Goal: Task Accomplishment & Management: Manage account settings

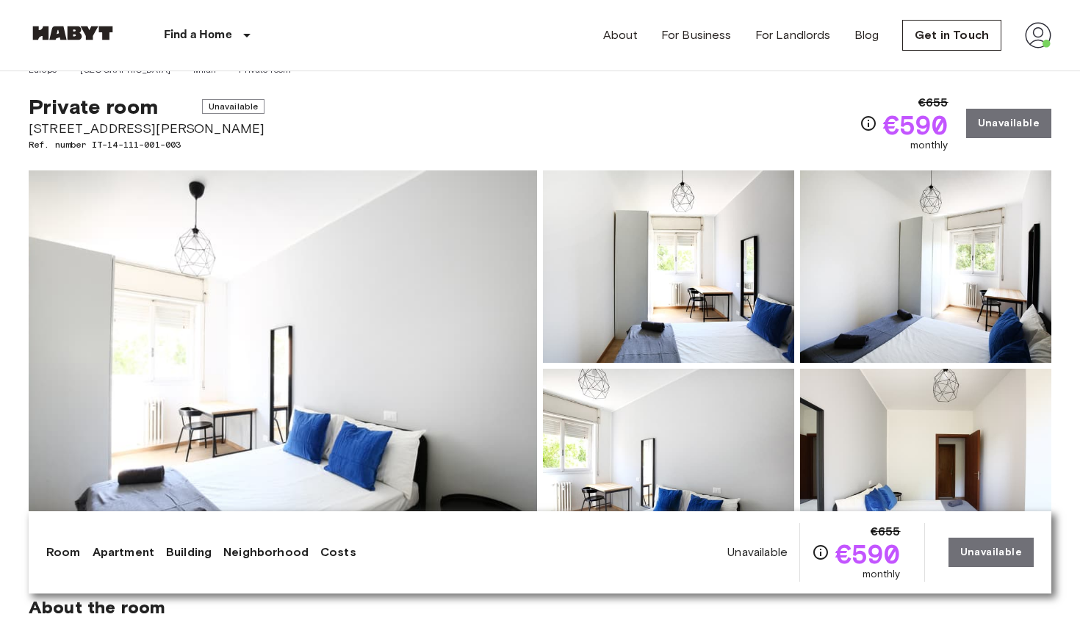
click at [1041, 37] on img at bounding box center [1038, 35] width 26 height 26
click at [966, 35] on div at bounding box center [540, 308] width 1080 height 617
click at [957, 35] on link "Get in Touch" at bounding box center [952, 35] width 99 height 31
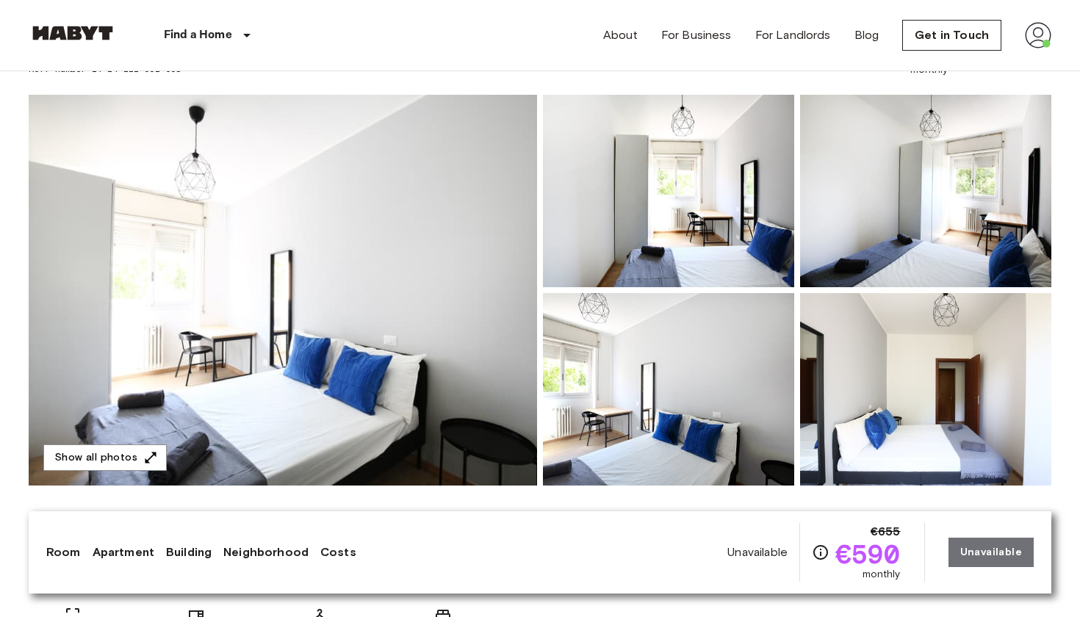
scroll to position [97, 0]
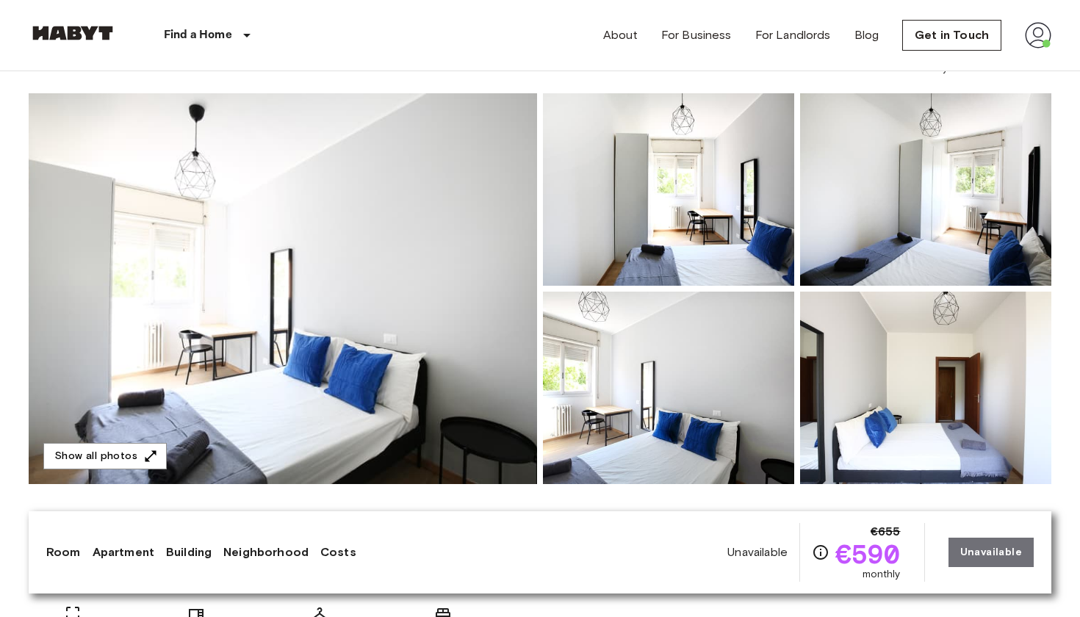
click at [920, 345] on img at bounding box center [925, 388] width 251 height 193
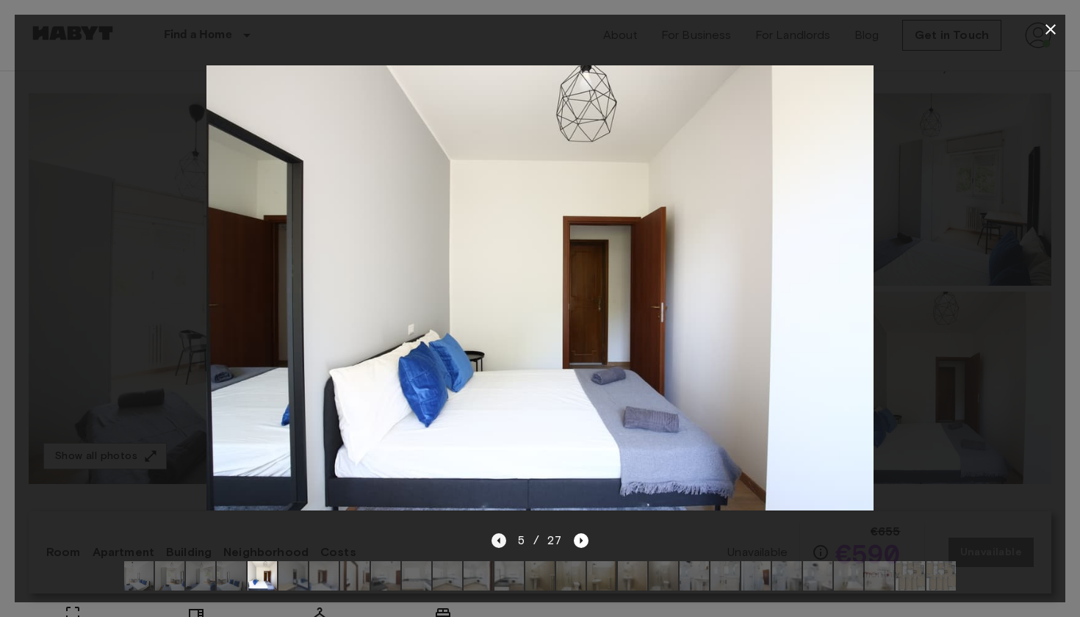
click at [498, 538] on icon "Previous image" at bounding box center [499, 541] width 15 height 15
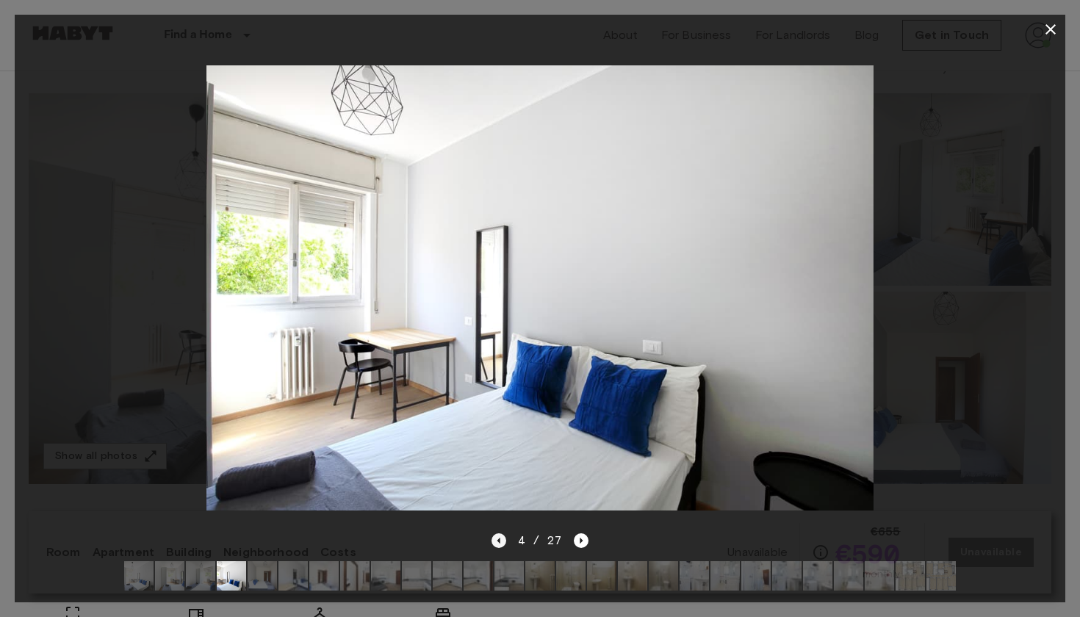
click at [498, 538] on icon "Previous image" at bounding box center [499, 541] width 15 height 15
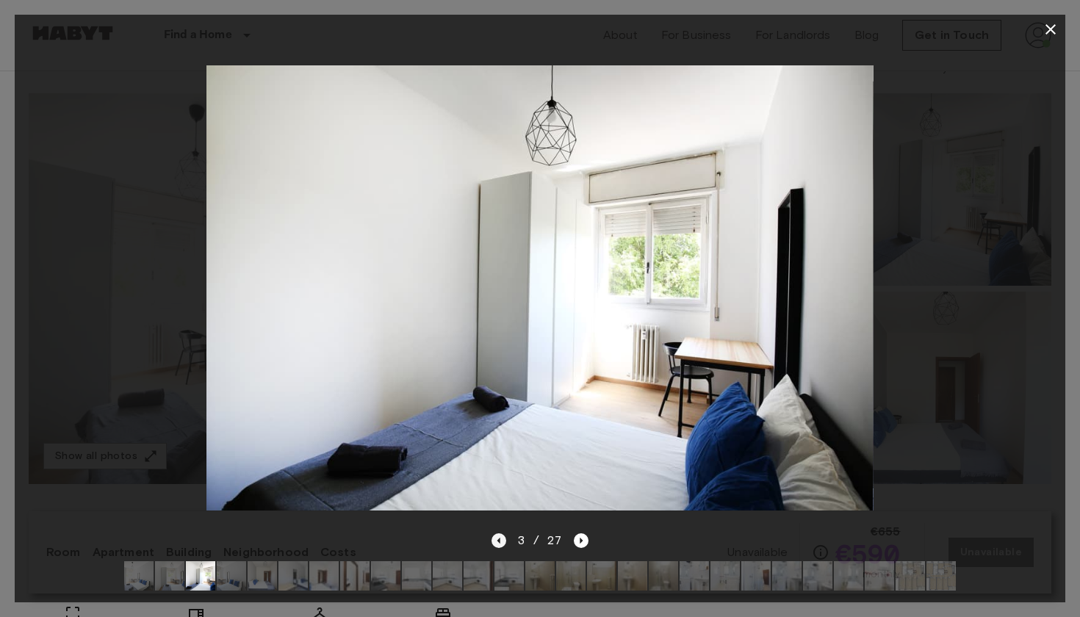
click at [498, 538] on icon "Previous image" at bounding box center [499, 541] width 15 height 15
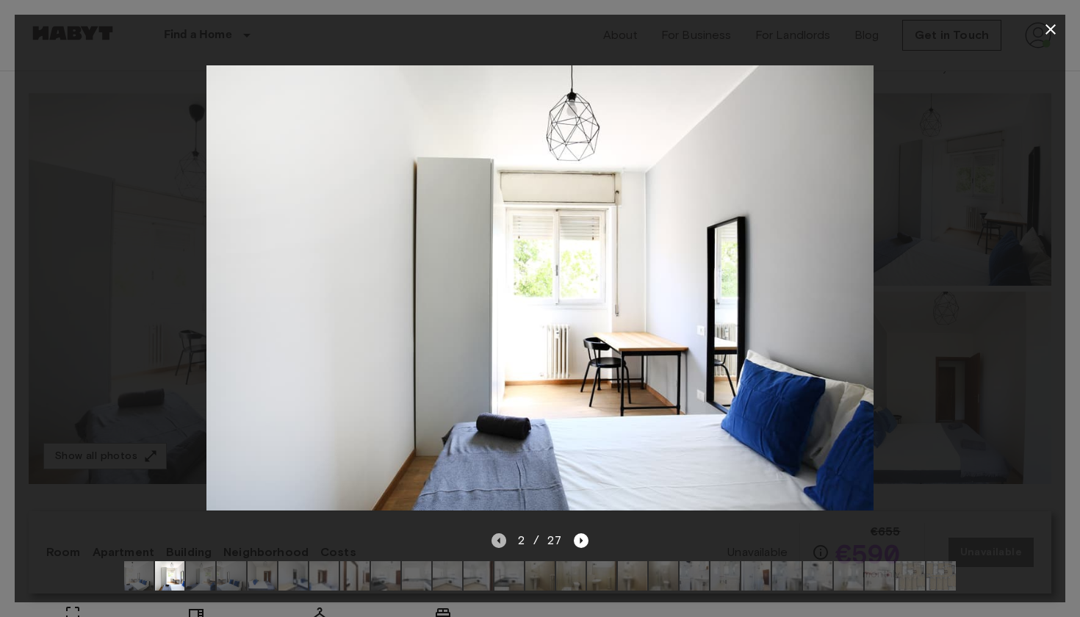
click at [498, 538] on icon "Previous image" at bounding box center [499, 541] width 15 height 15
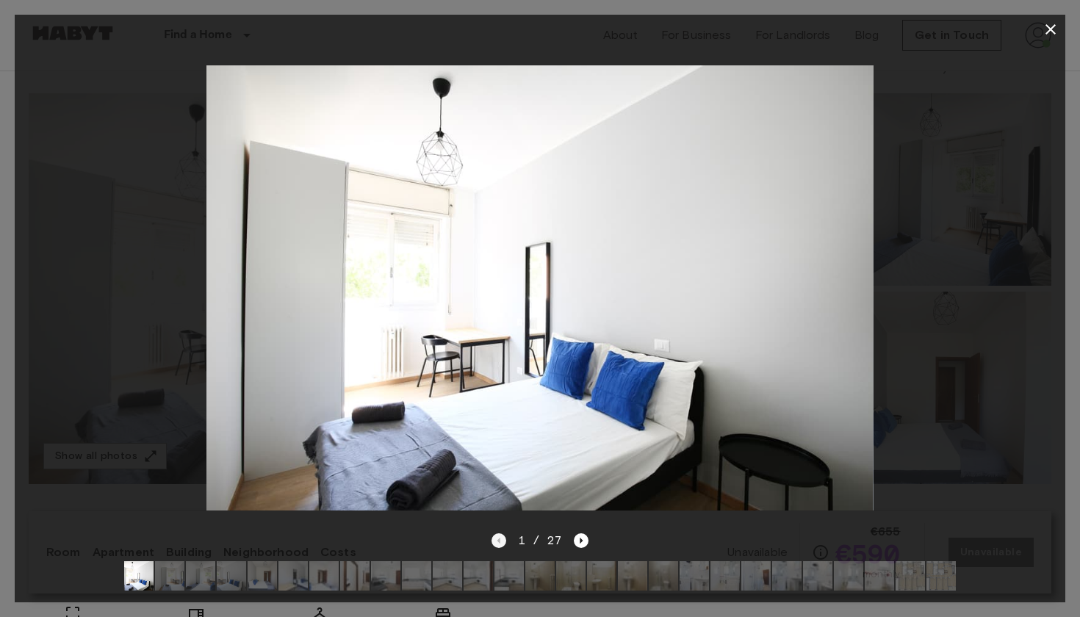
click at [498, 538] on div "1 / 27" at bounding box center [541, 541] width 98 height 18
click at [581, 539] on icon "Next image" at bounding box center [581, 541] width 15 height 15
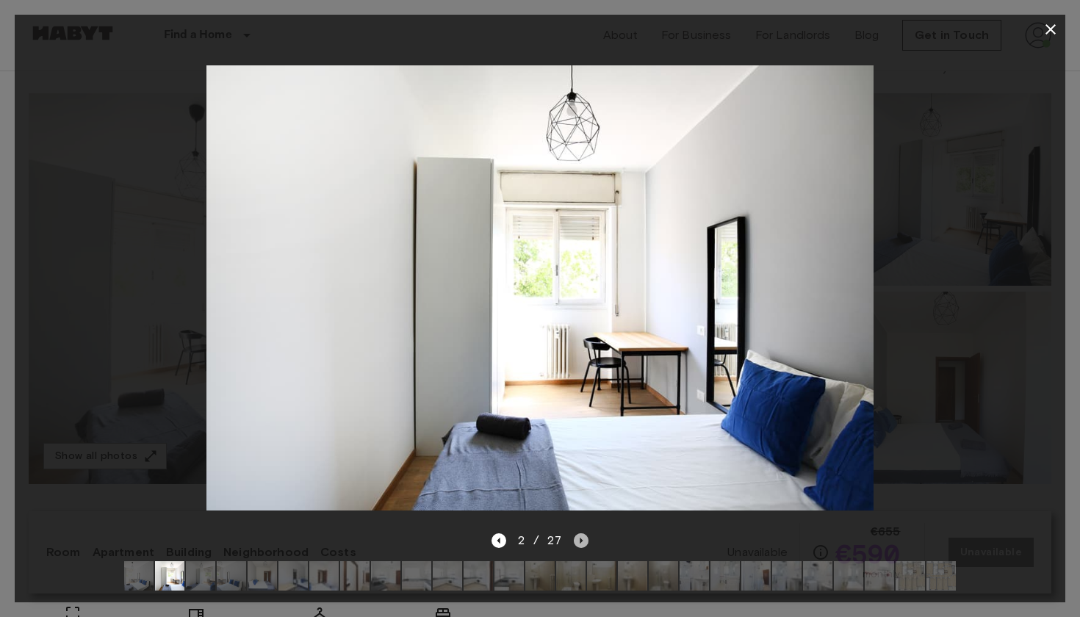
click at [581, 539] on icon "Next image" at bounding box center [581, 541] width 15 height 15
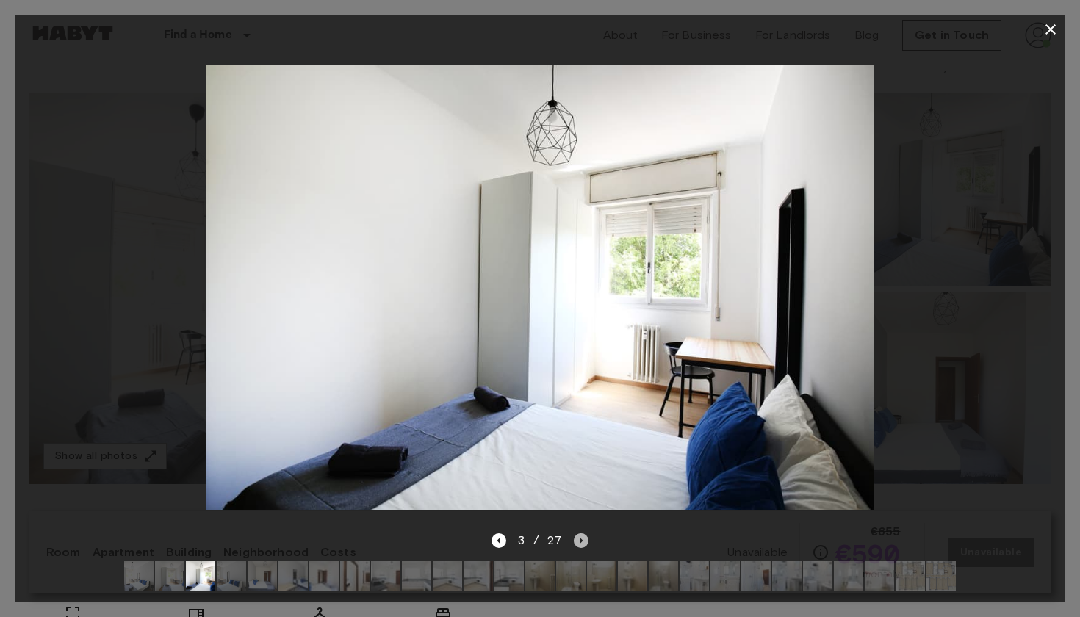
click at [581, 539] on icon "Next image" at bounding box center [581, 541] width 15 height 15
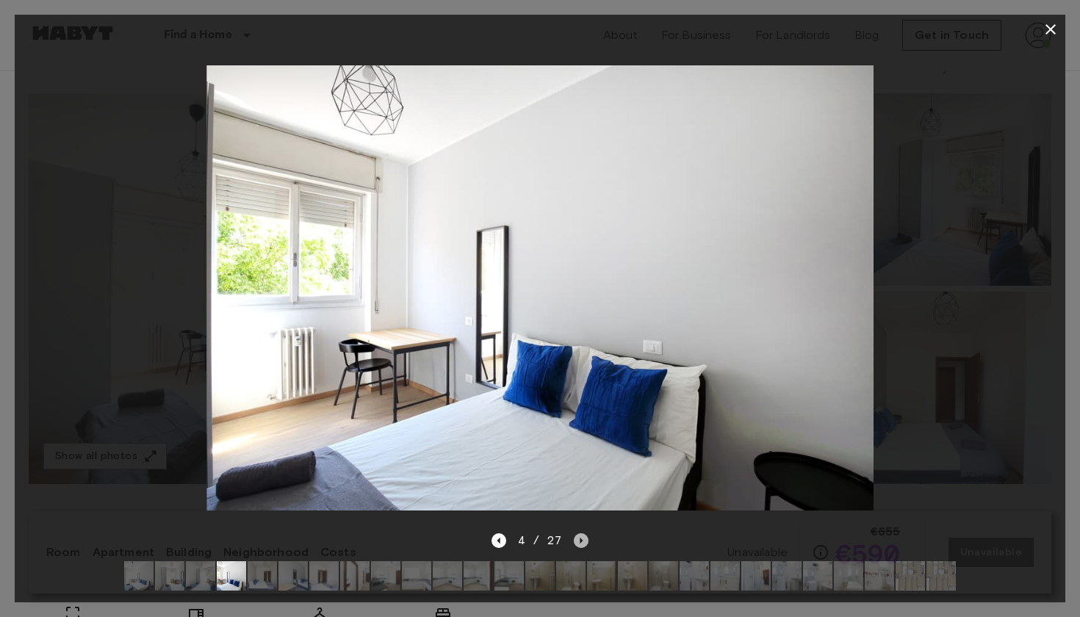
click at [581, 539] on icon "Next image" at bounding box center [581, 541] width 15 height 15
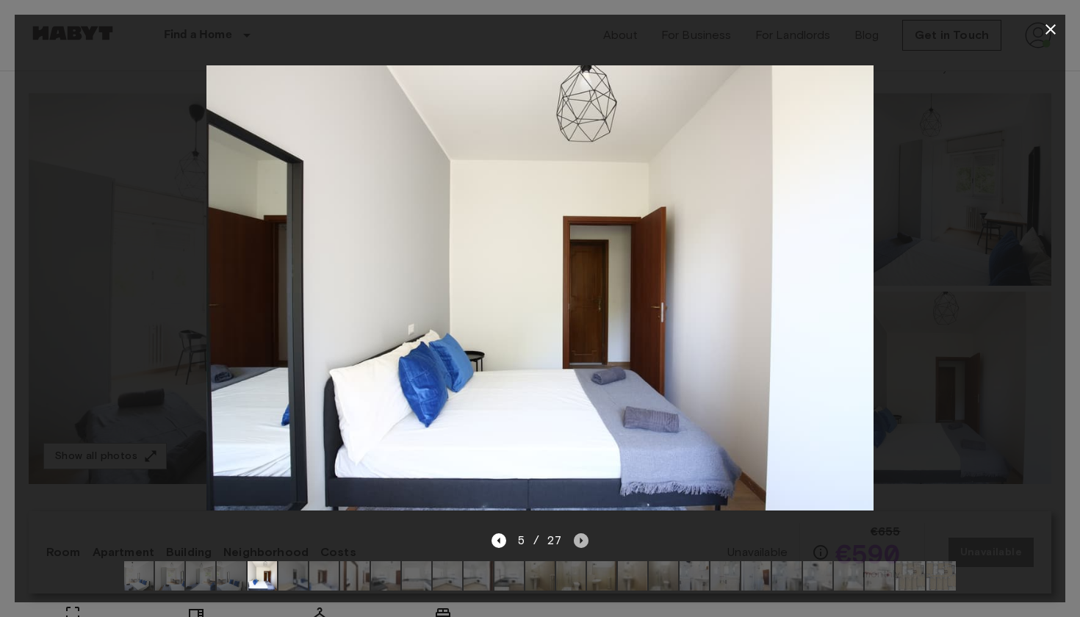
click at [581, 539] on icon "Next image" at bounding box center [581, 541] width 15 height 15
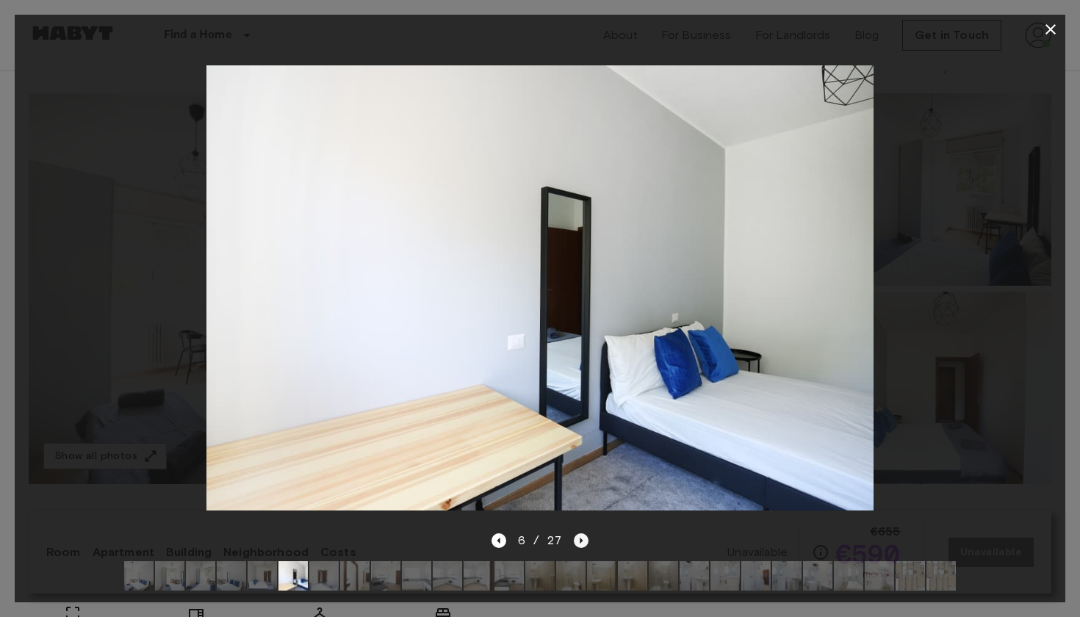
click at [588, 544] on icon "Next image" at bounding box center [581, 541] width 15 height 15
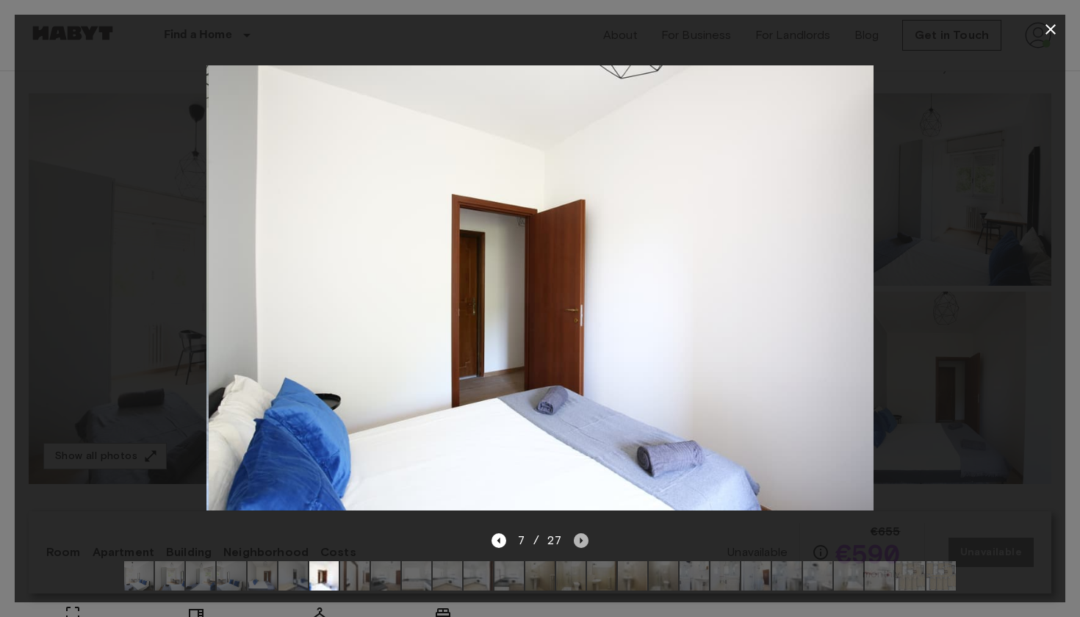
click at [587, 544] on icon "Next image" at bounding box center [581, 541] width 15 height 15
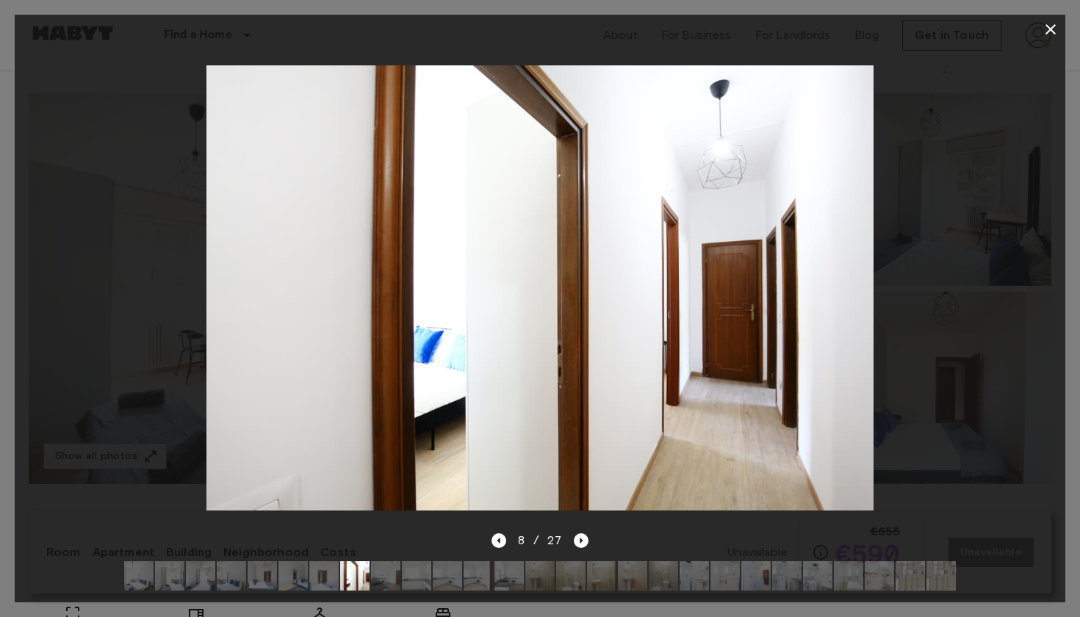
click at [513, 545] on div "8 / 27" at bounding box center [541, 541] width 98 height 18
click at [503, 539] on icon "Previous image" at bounding box center [499, 541] width 15 height 15
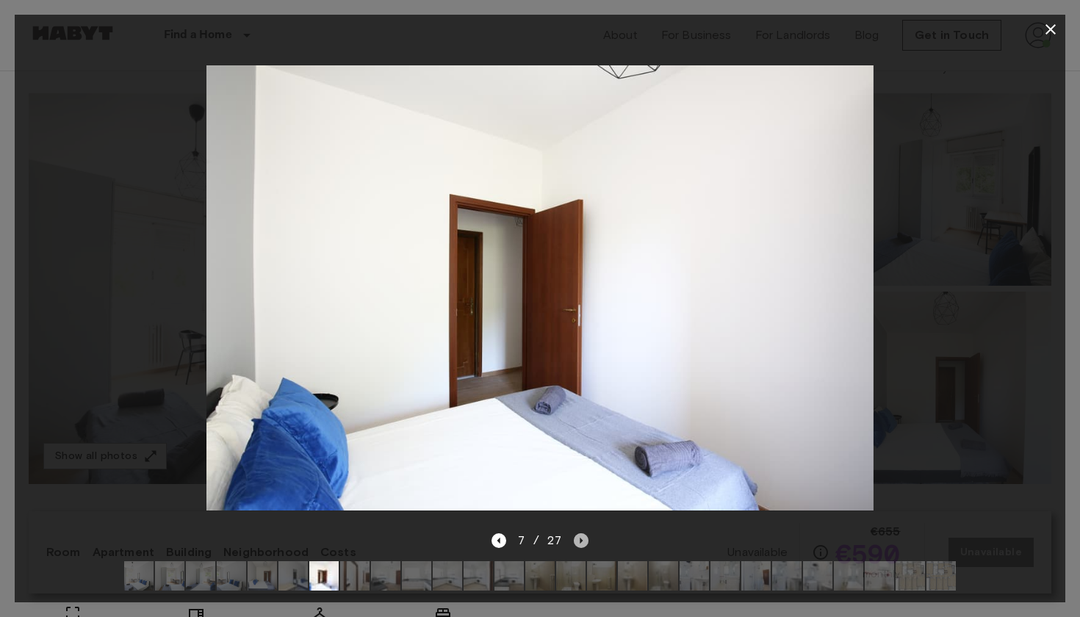
click at [586, 541] on icon "Next image" at bounding box center [581, 541] width 15 height 15
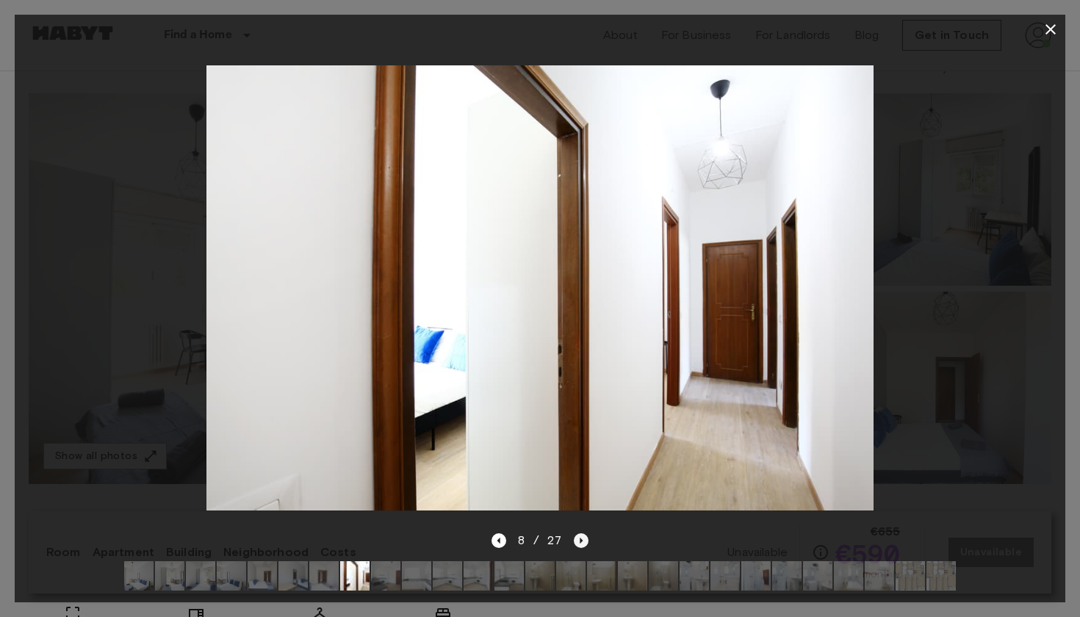
click at [586, 541] on icon "Next image" at bounding box center [581, 541] width 15 height 15
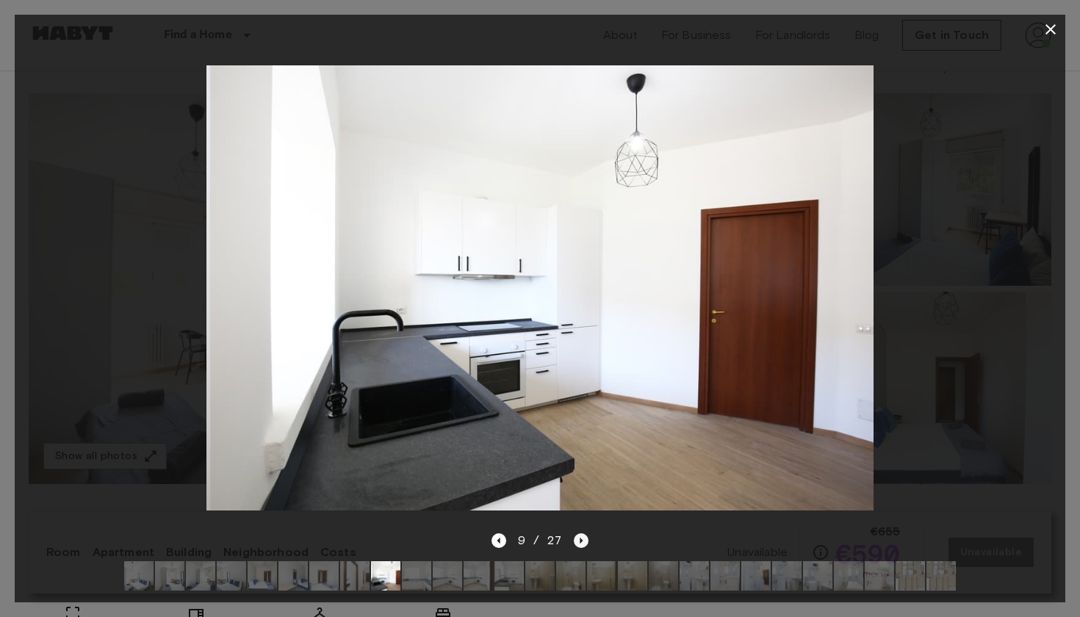
click at [586, 541] on icon "Next image" at bounding box center [581, 541] width 15 height 15
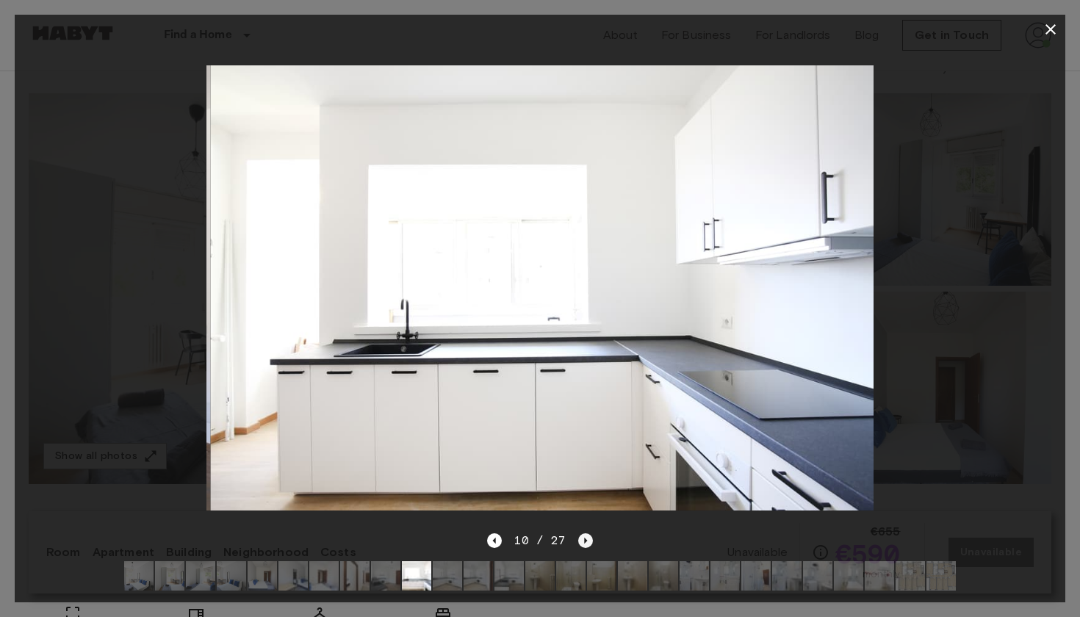
click at [586, 541] on icon "Next image" at bounding box center [585, 541] width 3 height 6
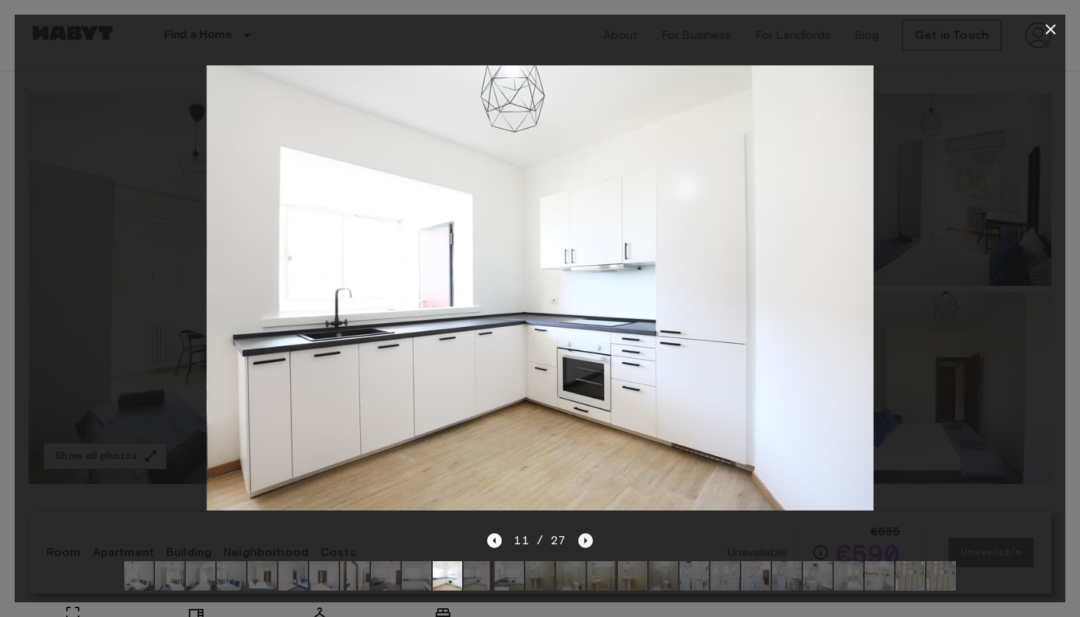
click at [586, 541] on icon "Next image" at bounding box center [585, 541] width 3 height 6
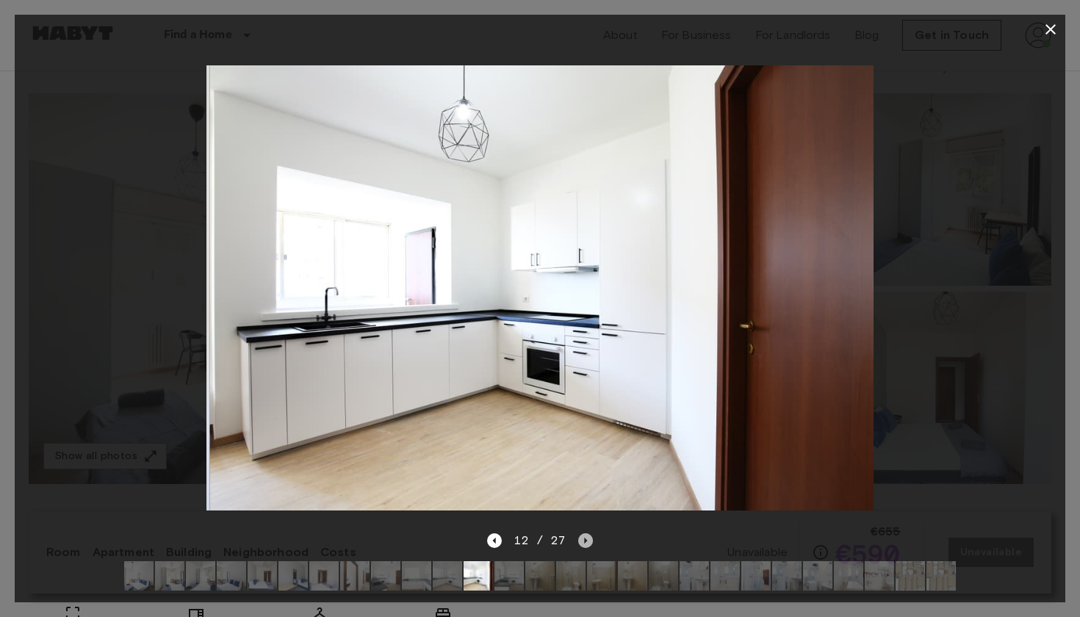
click at [586, 541] on icon "Next image" at bounding box center [585, 541] width 3 height 6
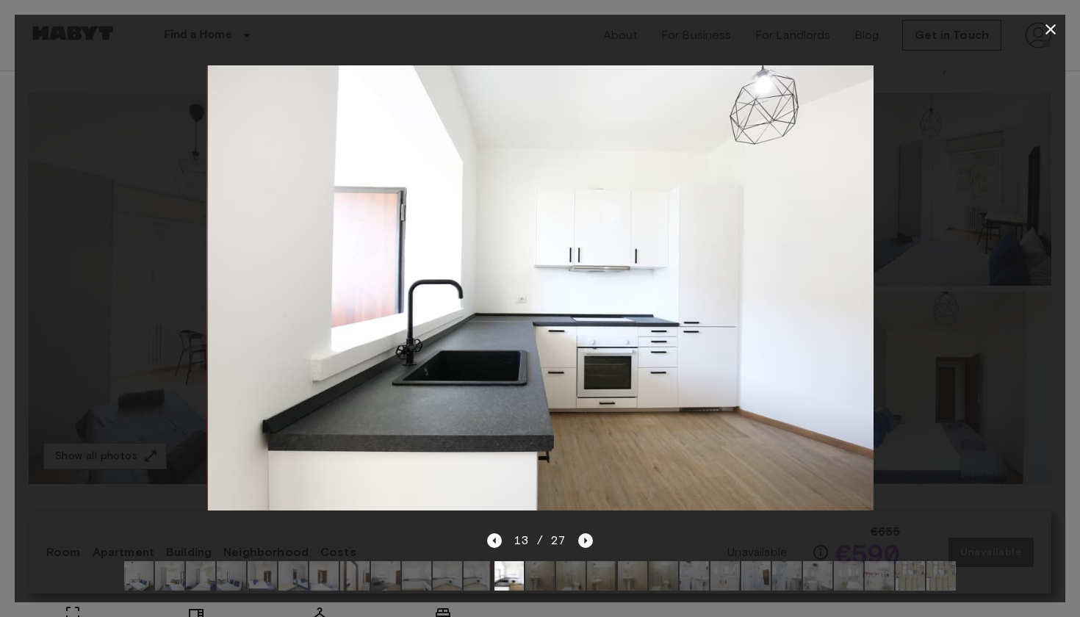
click at [586, 541] on icon "Next image" at bounding box center [585, 541] width 3 height 6
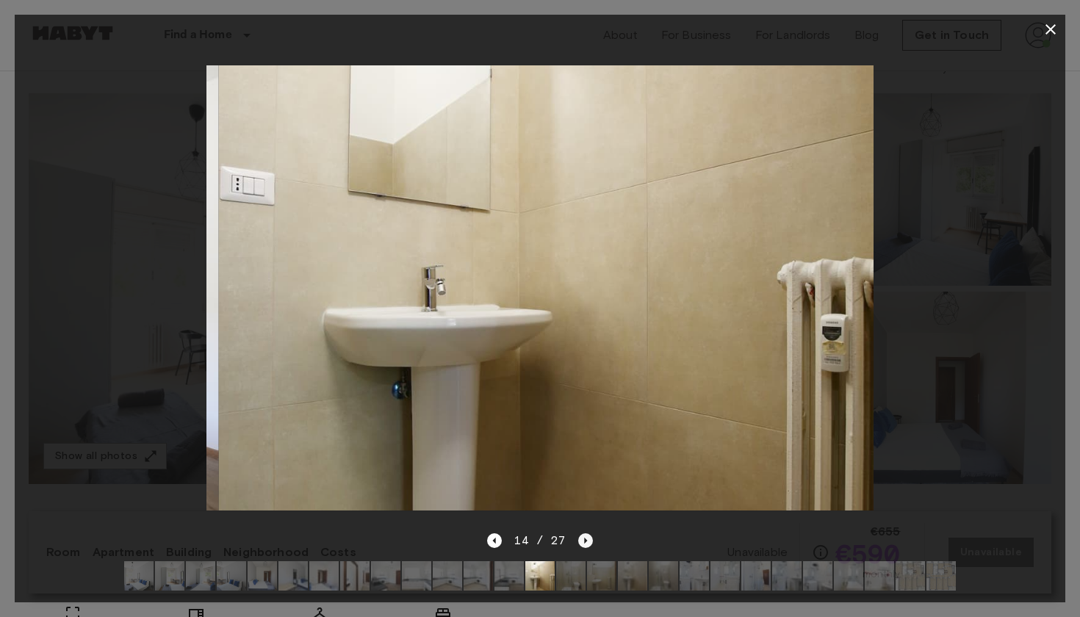
click at [586, 541] on icon "Next image" at bounding box center [585, 541] width 3 height 6
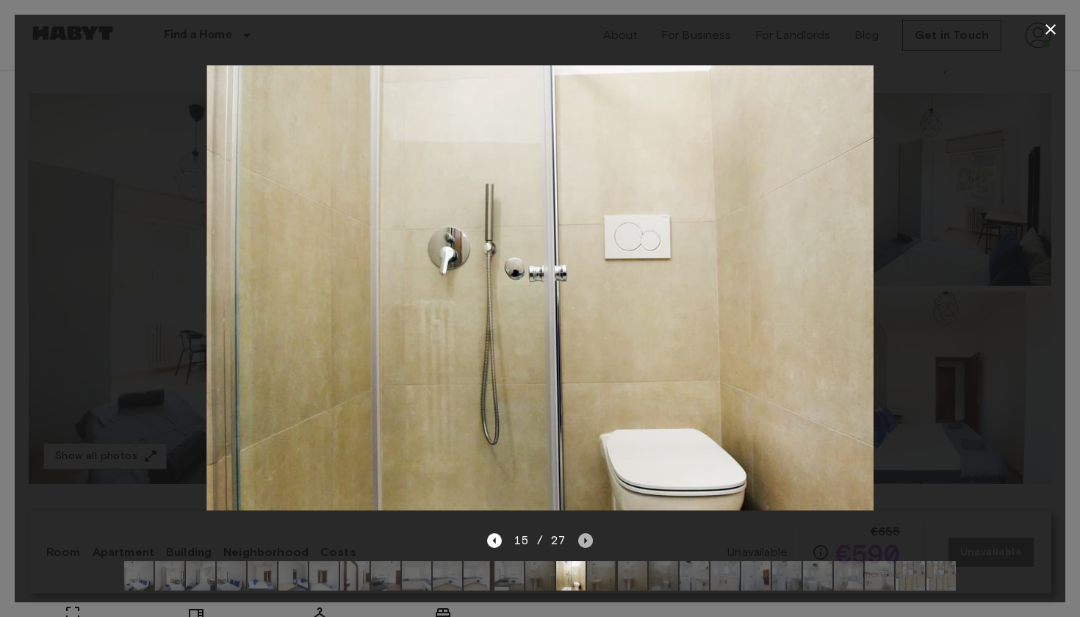
click at [586, 541] on icon "Next image" at bounding box center [585, 541] width 3 height 6
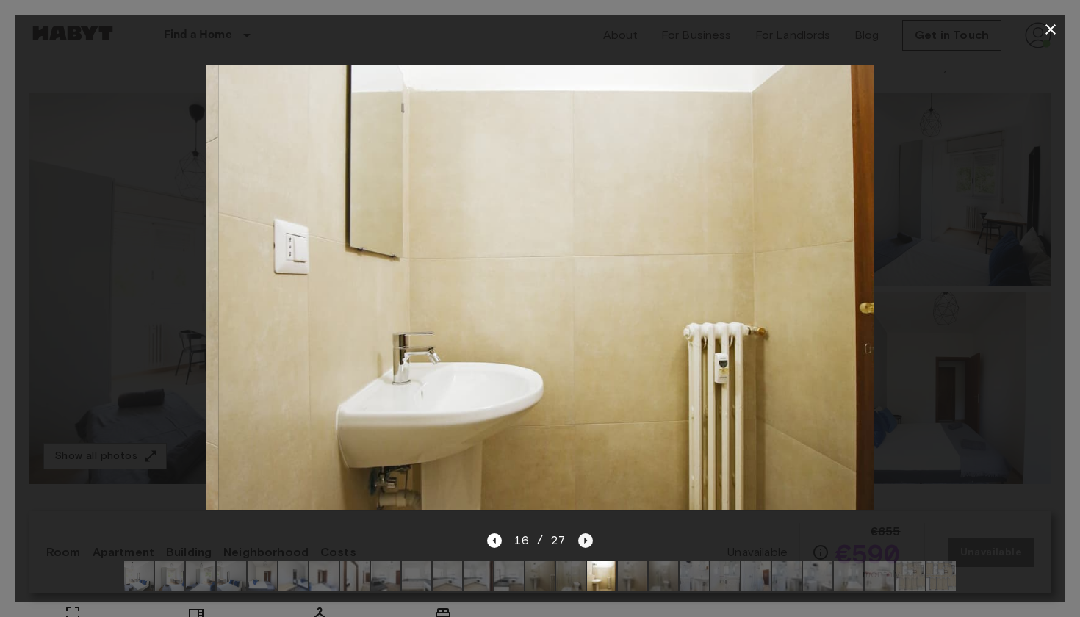
click at [586, 541] on icon "Next image" at bounding box center [585, 541] width 3 height 6
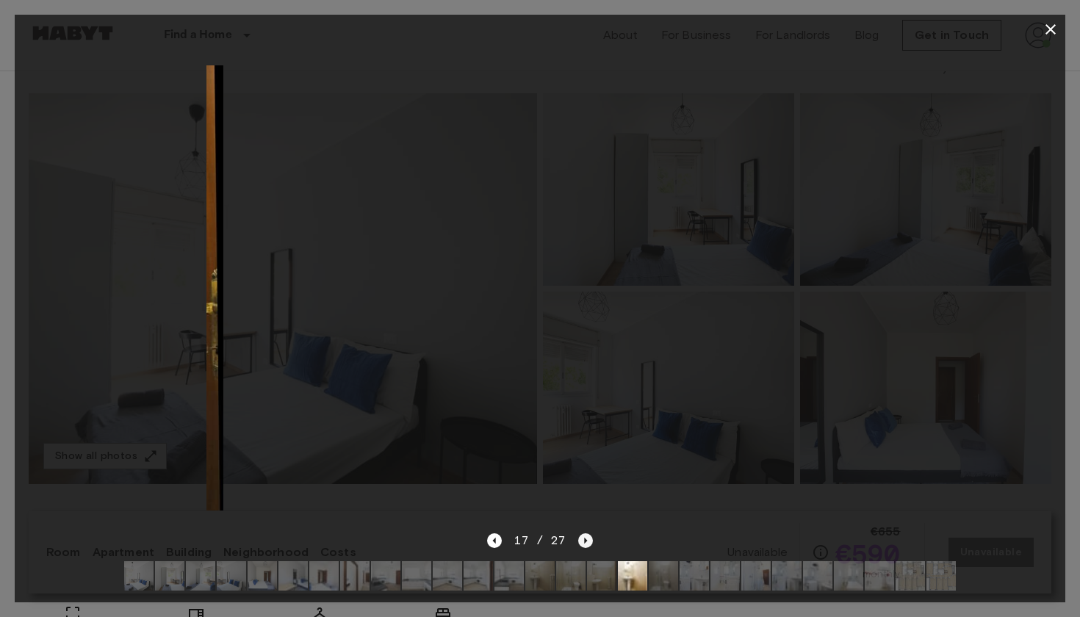
click at [586, 540] on icon "Next image" at bounding box center [585, 541] width 15 height 15
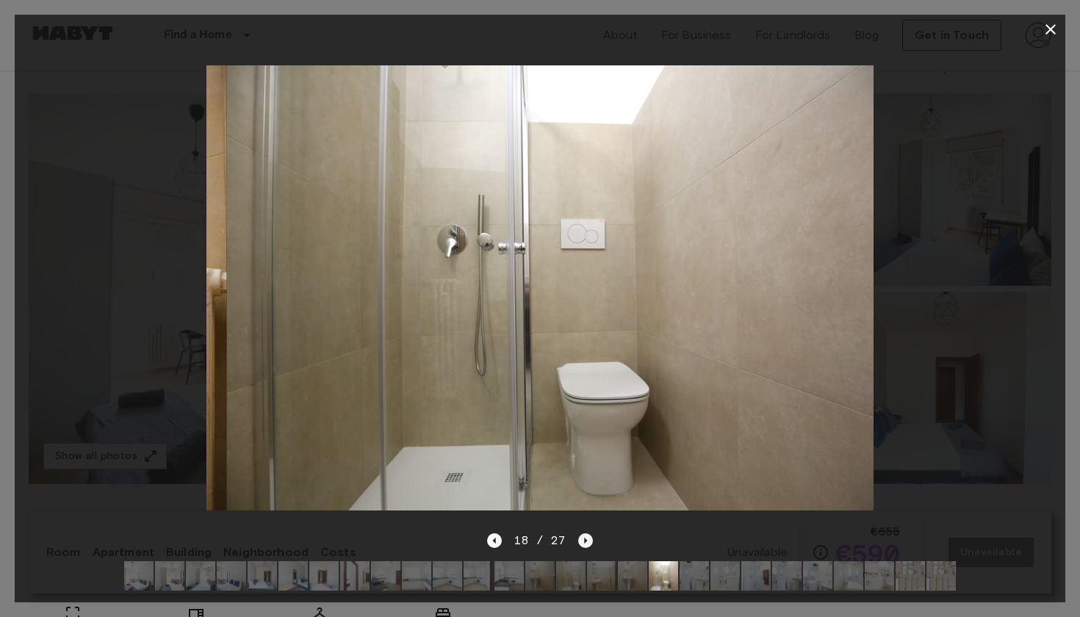
click at [586, 540] on icon "Next image" at bounding box center [585, 541] width 15 height 15
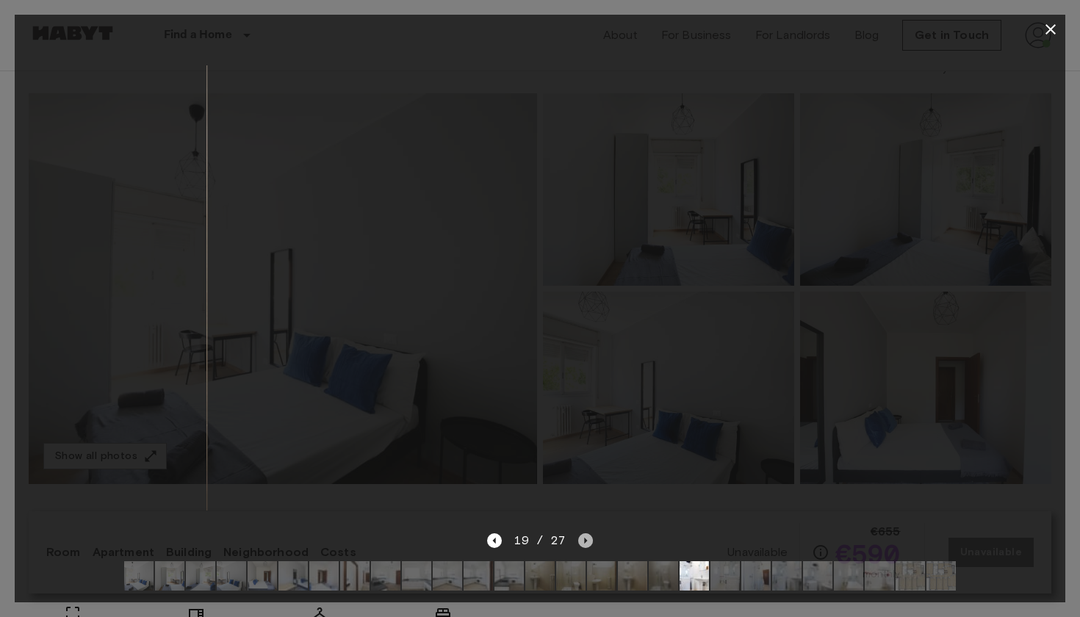
click at [586, 540] on icon "Next image" at bounding box center [585, 541] width 15 height 15
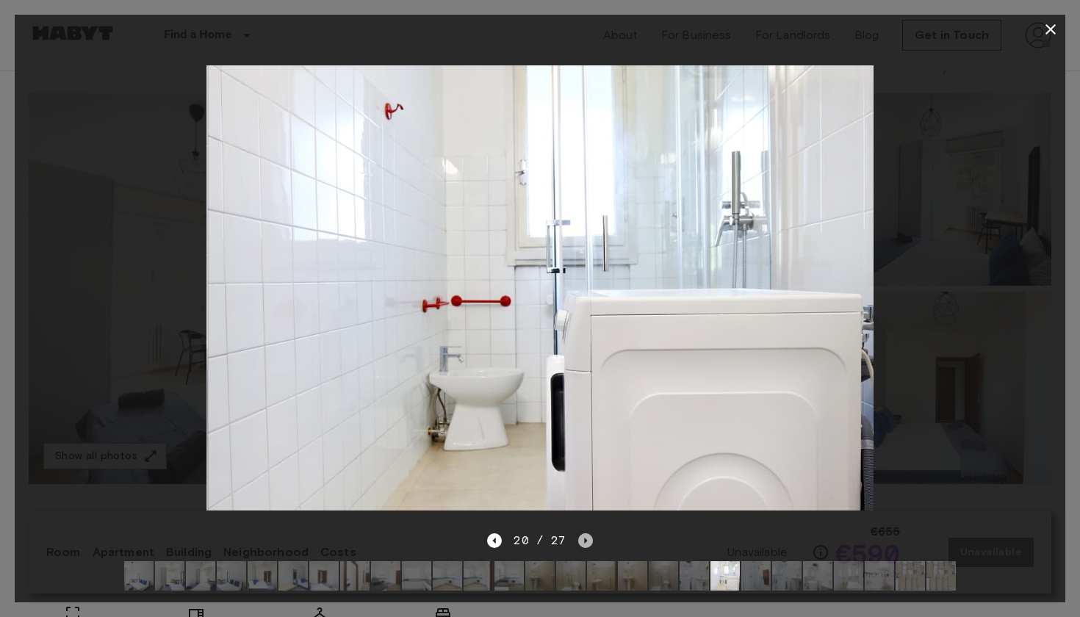
click at [586, 540] on icon "Next image" at bounding box center [585, 541] width 15 height 15
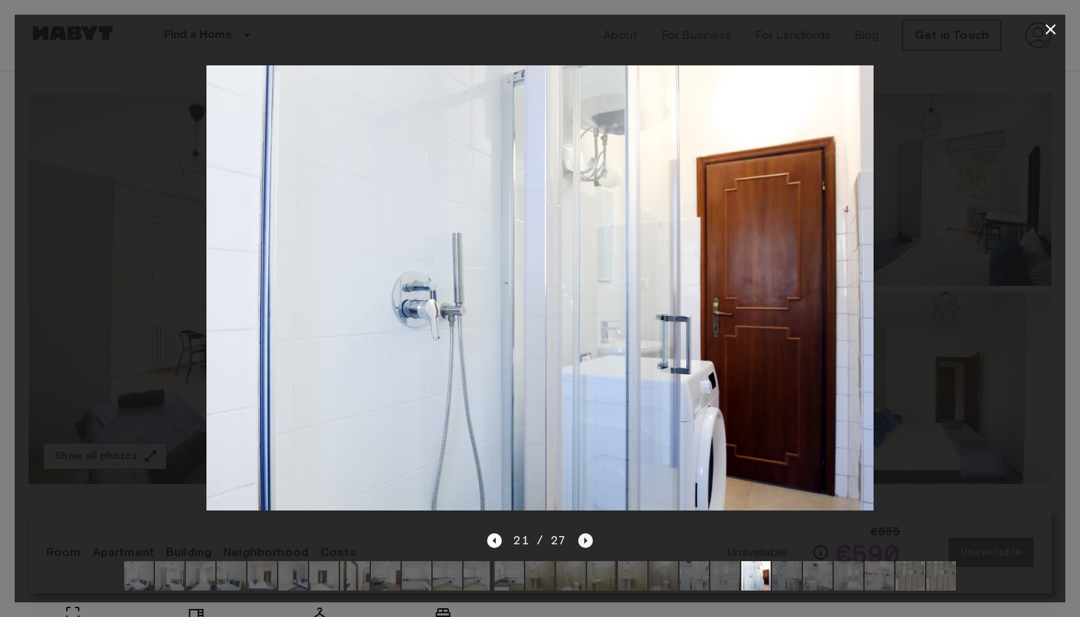
click at [586, 540] on icon "Next image" at bounding box center [585, 541] width 15 height 15
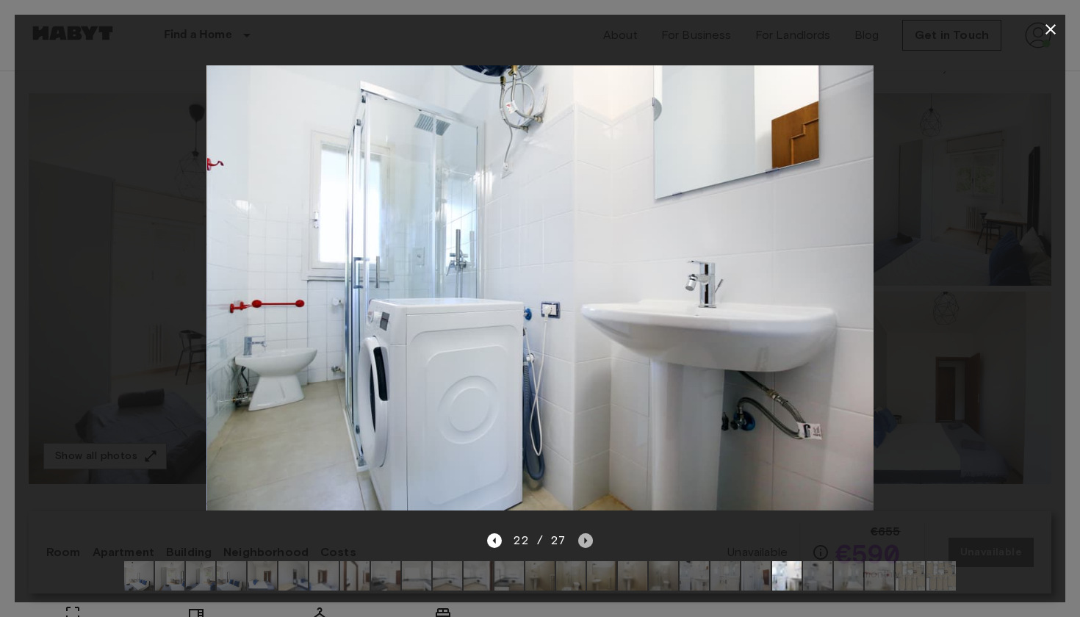
click at [586, 540] on icon "Next image" at bounding box center [585, 541] width 15 height 15
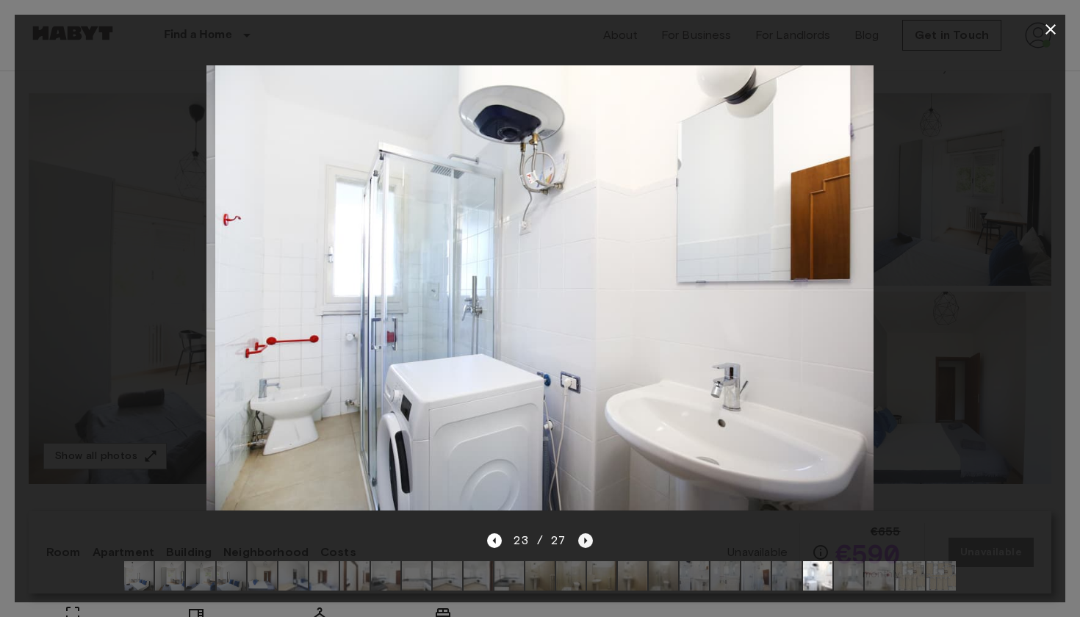
click at [586, 540] on icon "Next image" at bounding box center [585, 541] width 15 height 15
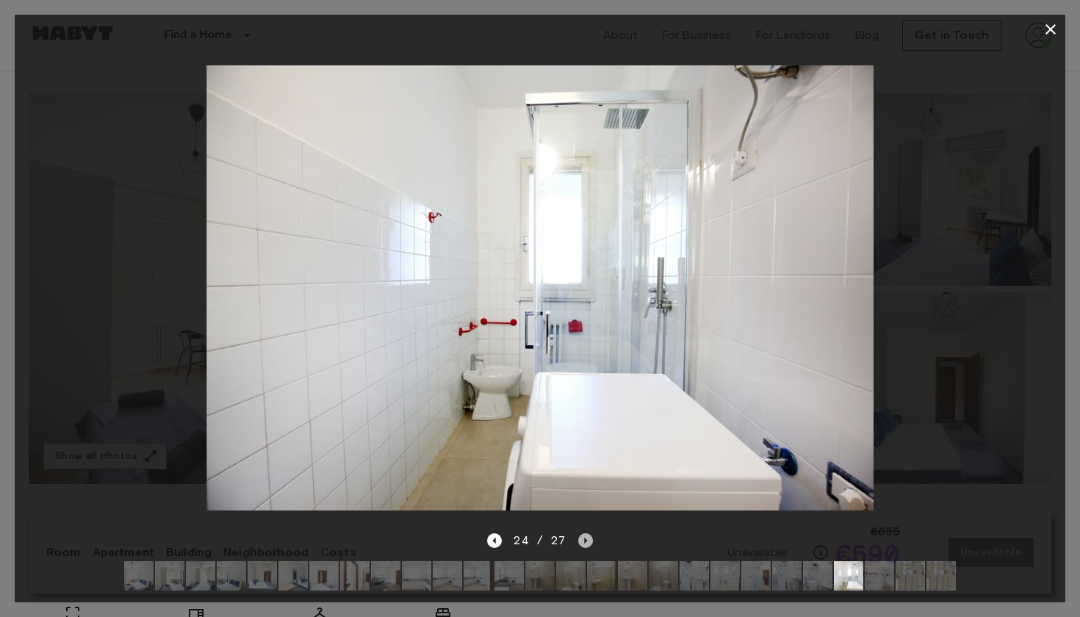
click at [586, 540] on icon "Next image" at bounding box center [585, 541] width 15 height 15
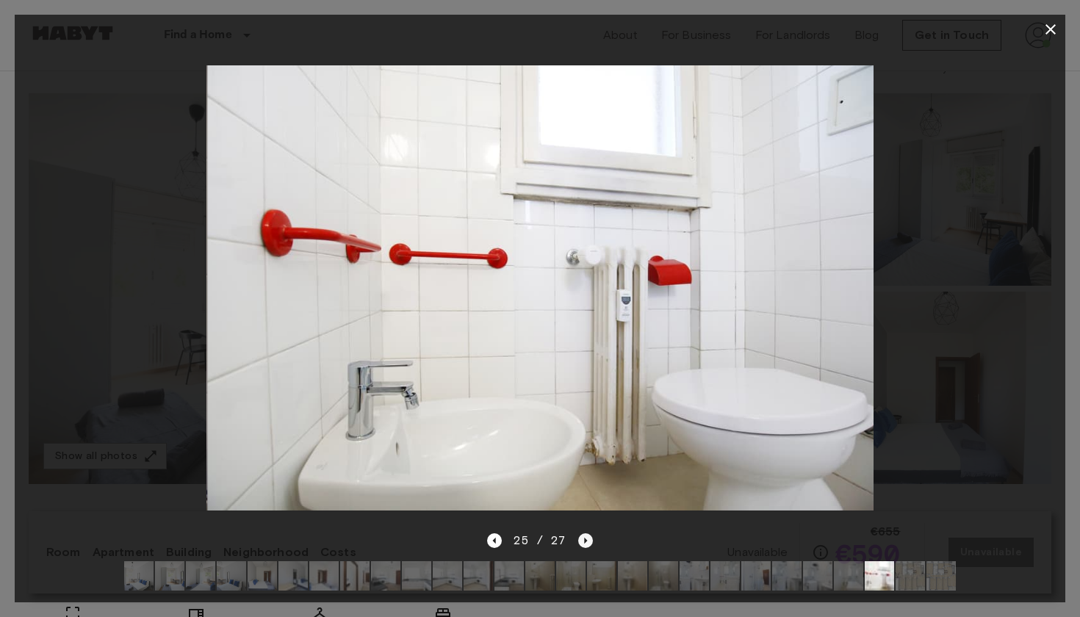
click at [586, 540] on icon "Next image" at bounding box center [585, 541] width 15 height 15
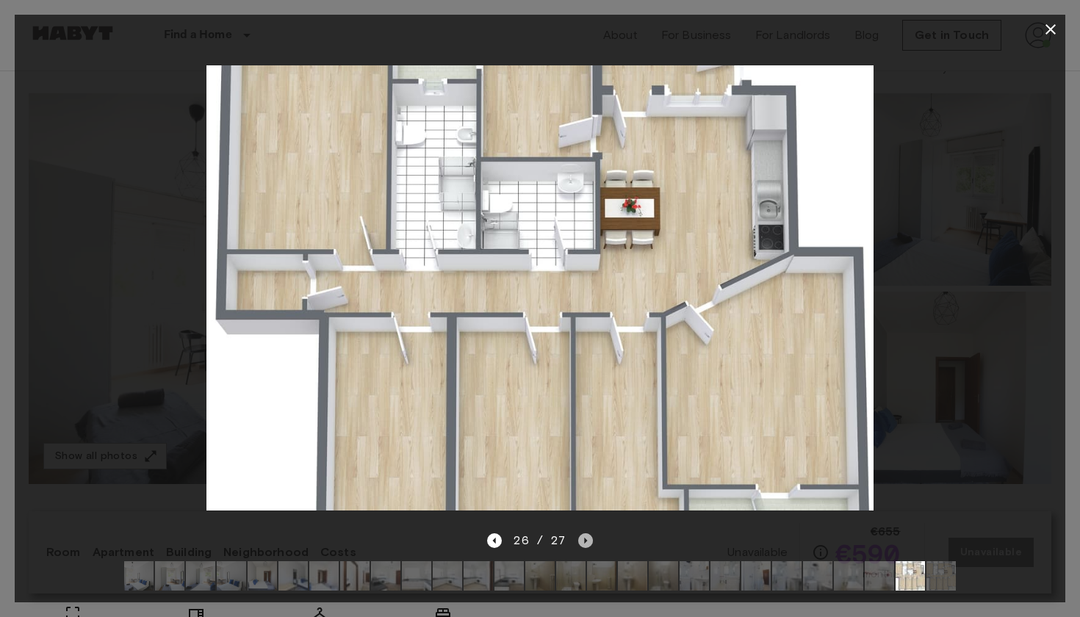
click at [581, 547] on icon "Next image" at bounding box center [585, 541] width 15 height 15
click at [1057, 30] on icon "button" at bounding box center [1051, 30] width 18 height 18
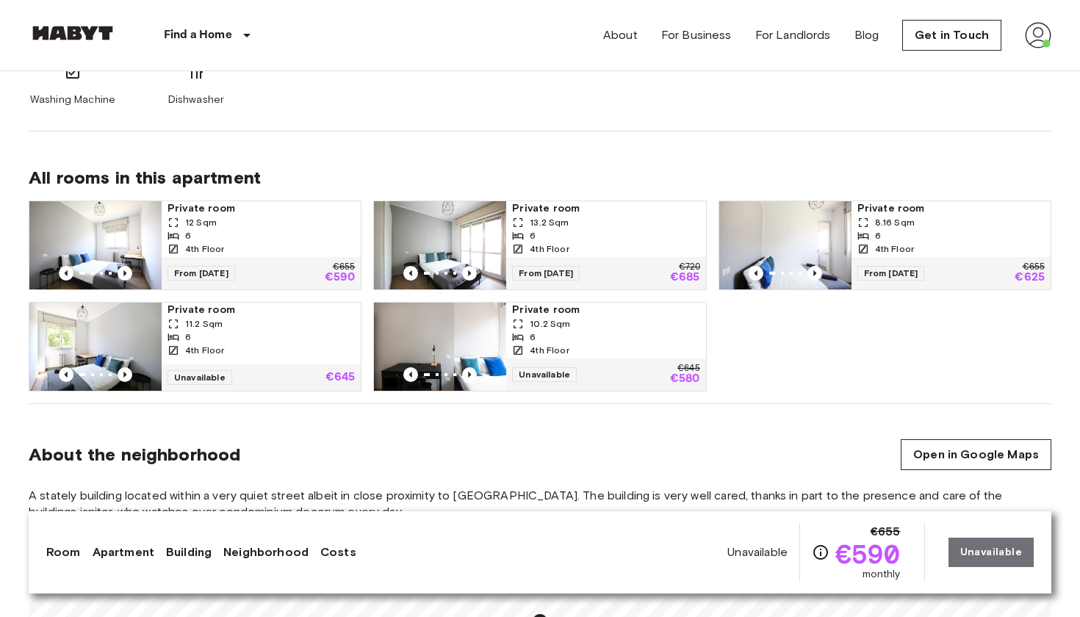
scroll to position [930, 0]
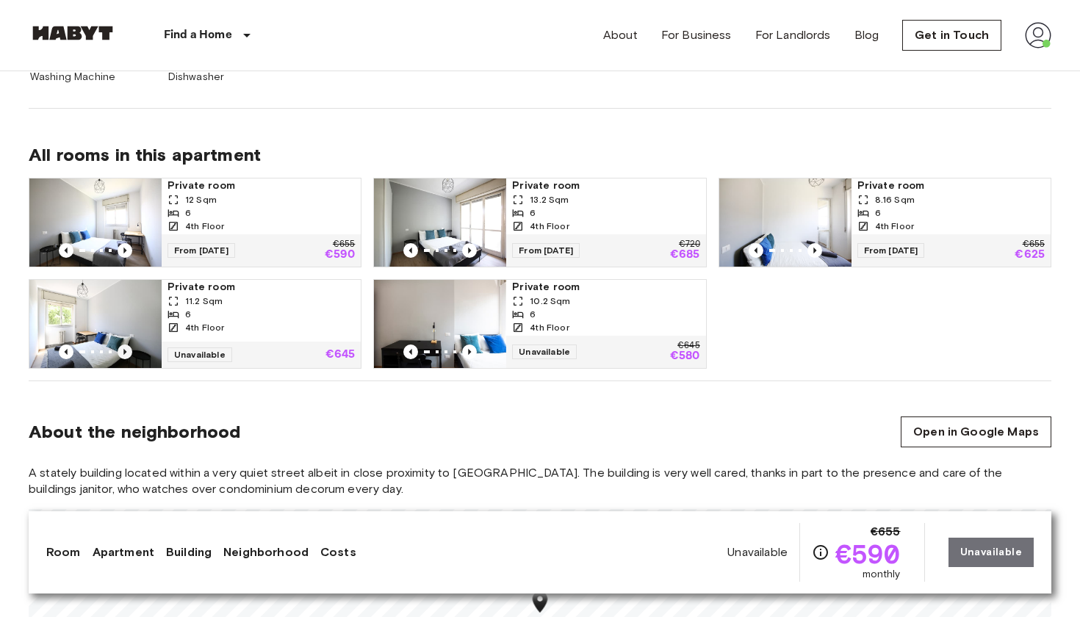
click at [127, 353] on icon "Previous image" at bounding box center [125, 352] width 15 height 15
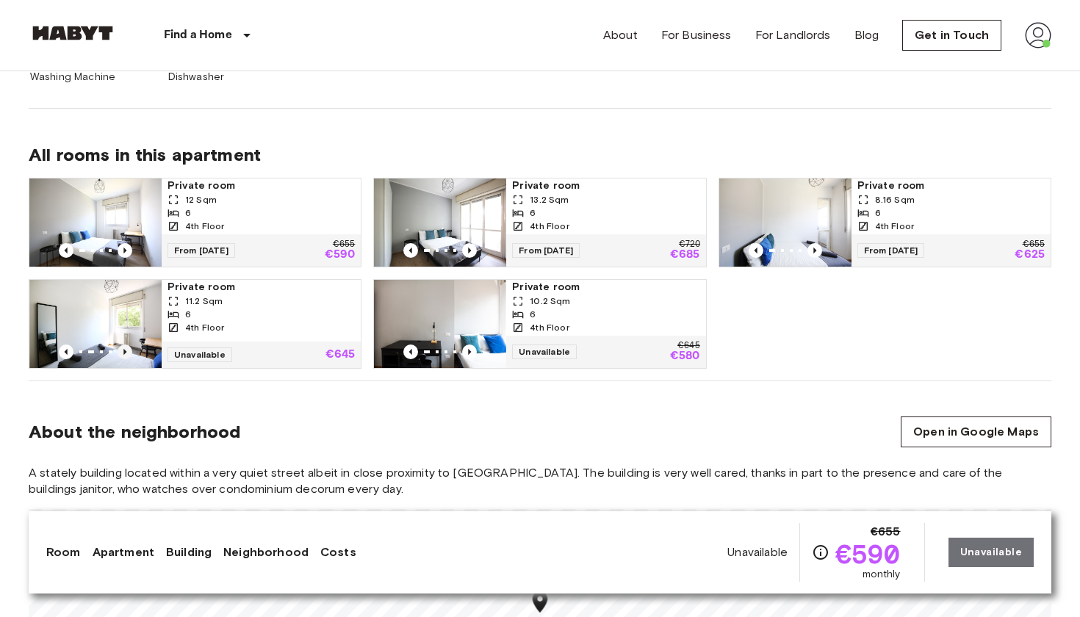
click at [127, 353] on icon "Previous image" at bounding box center [125, 352] width 15 height 15
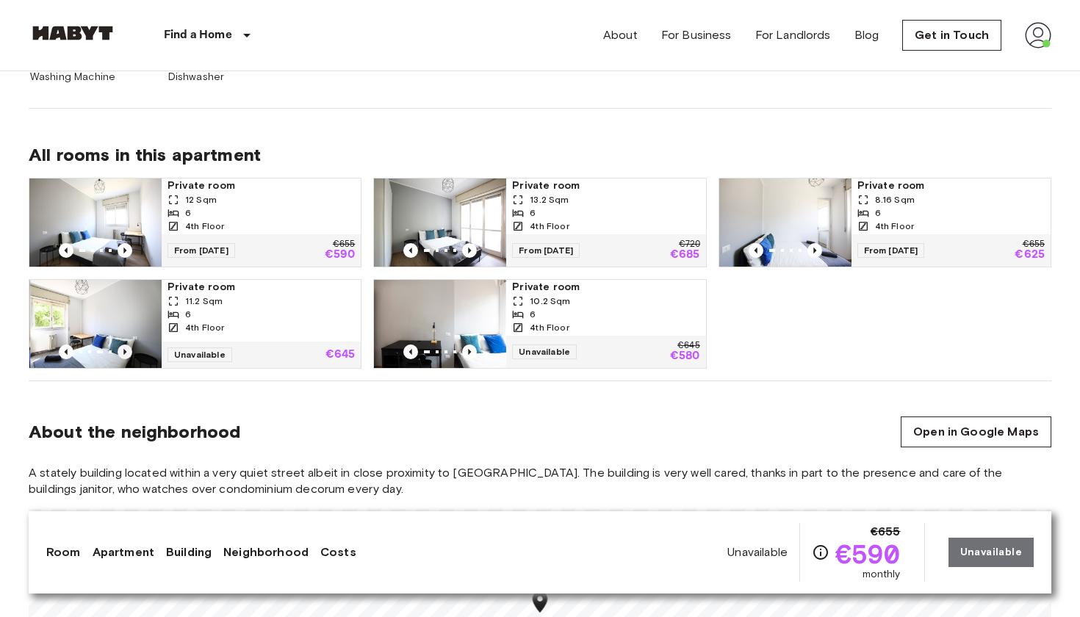
click at [127, 353] on icon "Previous image" at bounding box center [125, 352] width 15 height 15
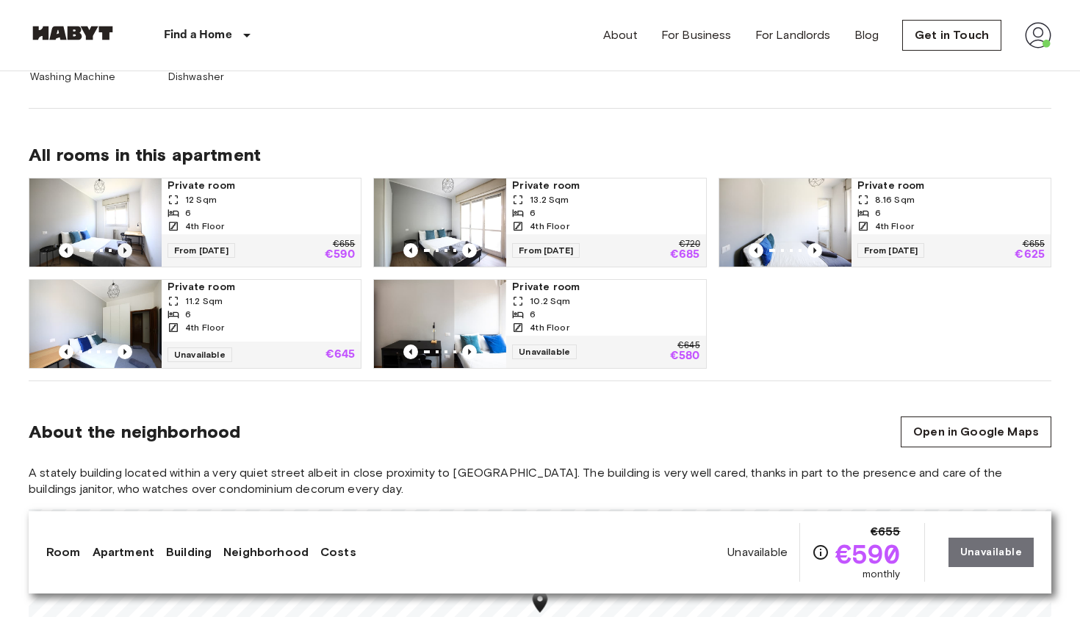
click at [128, 252] on icon "Previous image" at bounding box center [125, 250] width 15 height 15
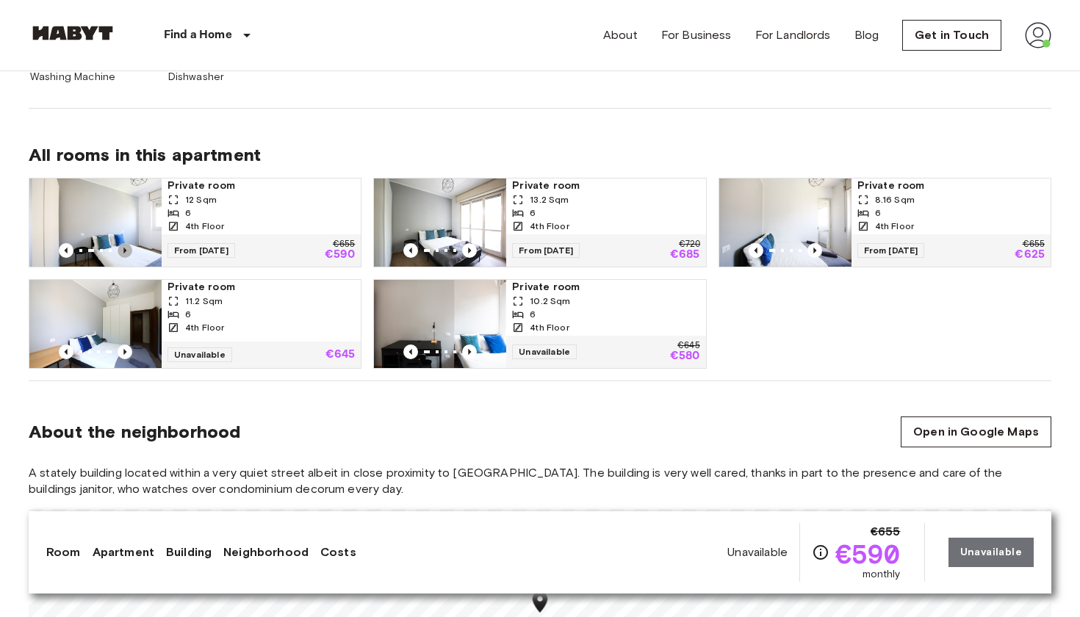
click at [128, 252] on icon "Previous image" at bounding box center [125, 250] width 15 height 15
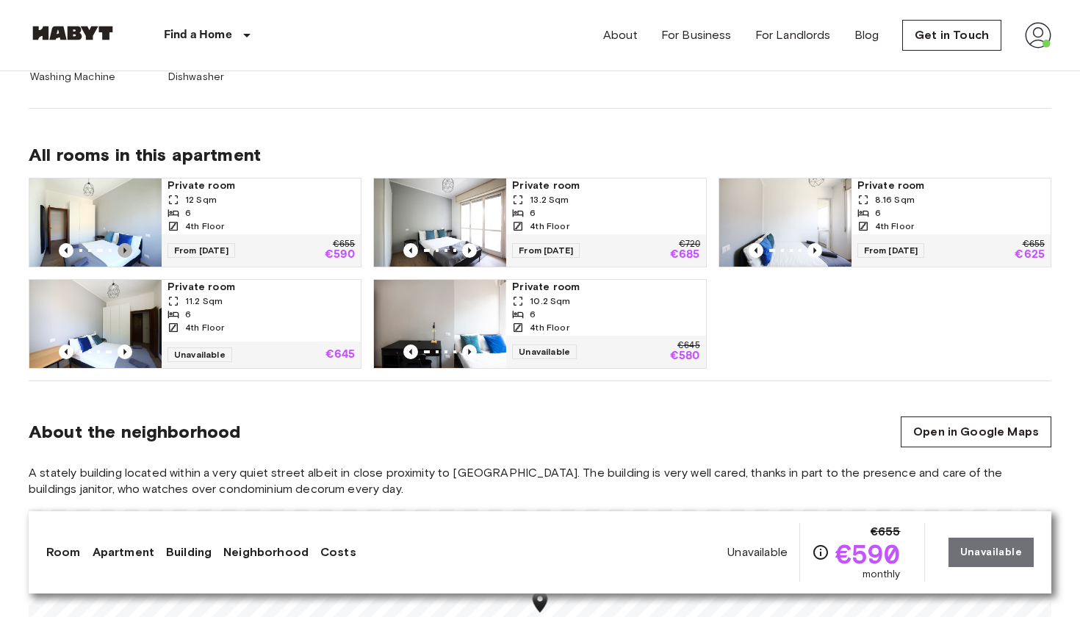
click at [125, 250] on icon "Previous image" at bounding box center [124, 251] width 3 height 6
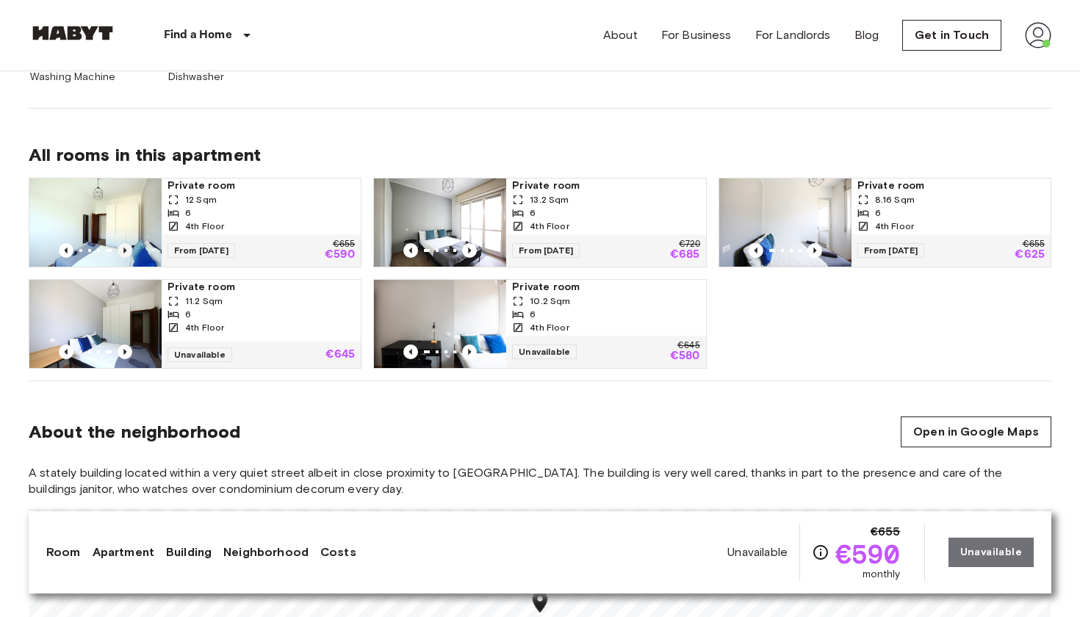
click at [125, 250] on icon "Previous image" at bounding box center [124, 251] width 3 height 6
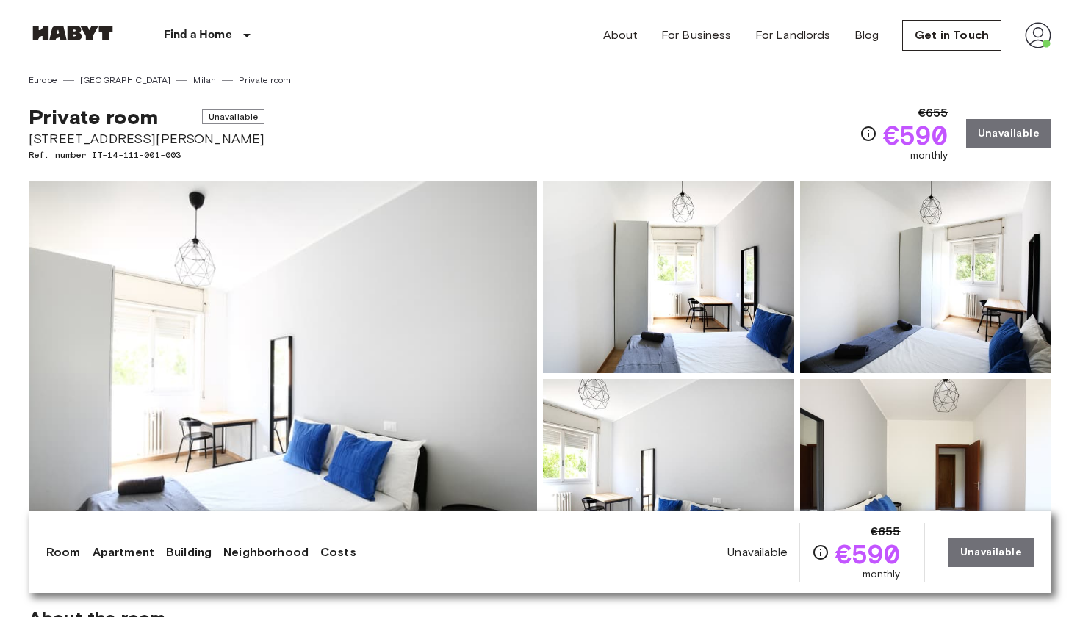
scroll to position [7, 0]
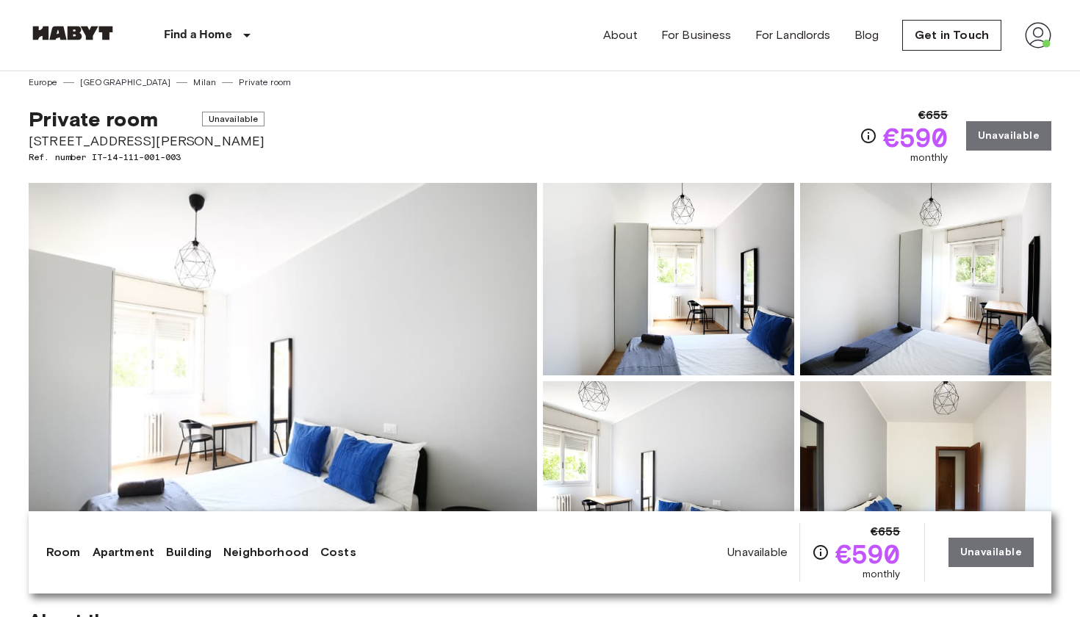
click at [1031, 40] on img at bounding box center [1038, 35] width 26 height 26
click at [1002, 56] on li "Profile" at bounding box center [995, 62] width 147 height 26
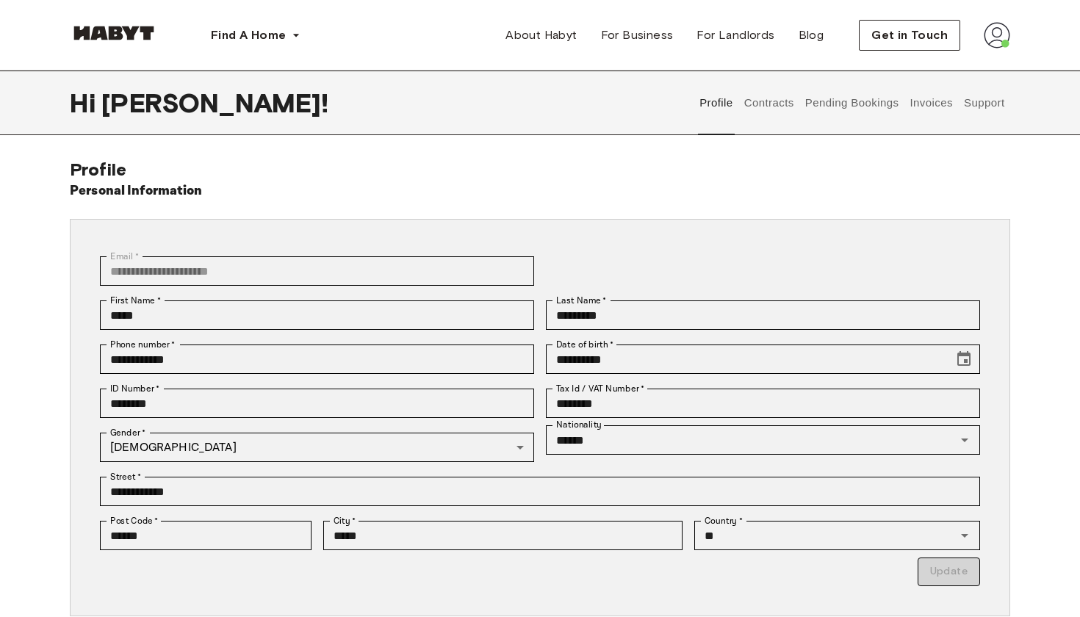
click at [872, 103] on button "Pending Bookings" at bounding box center [852, 103] width 98 height 65
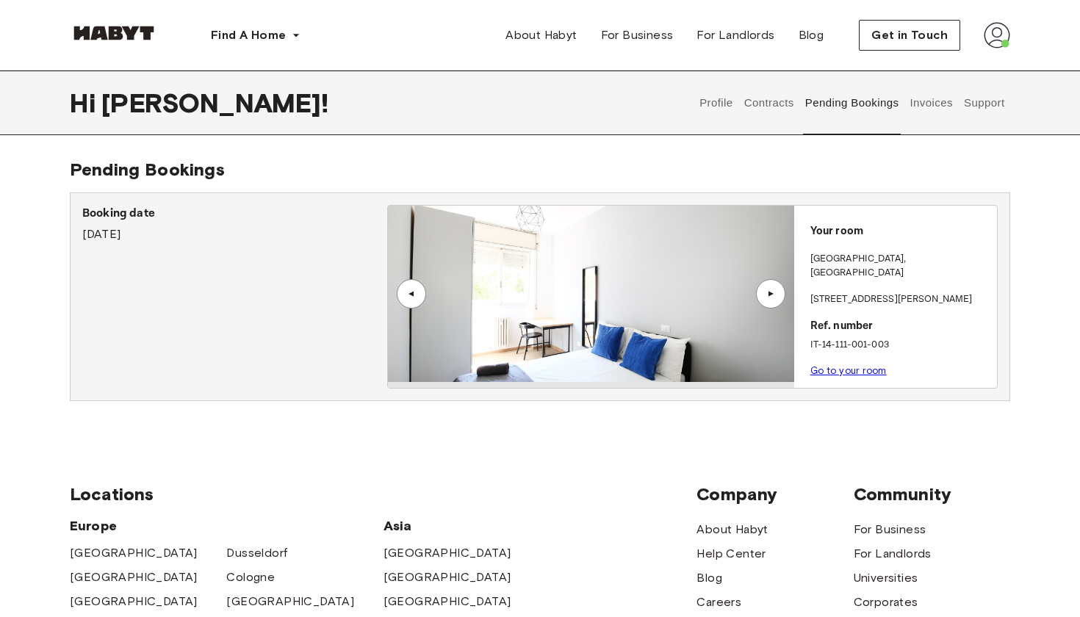
click at [770, 293] on div "▲" at bounding box center [771, 294] width 15 height 9
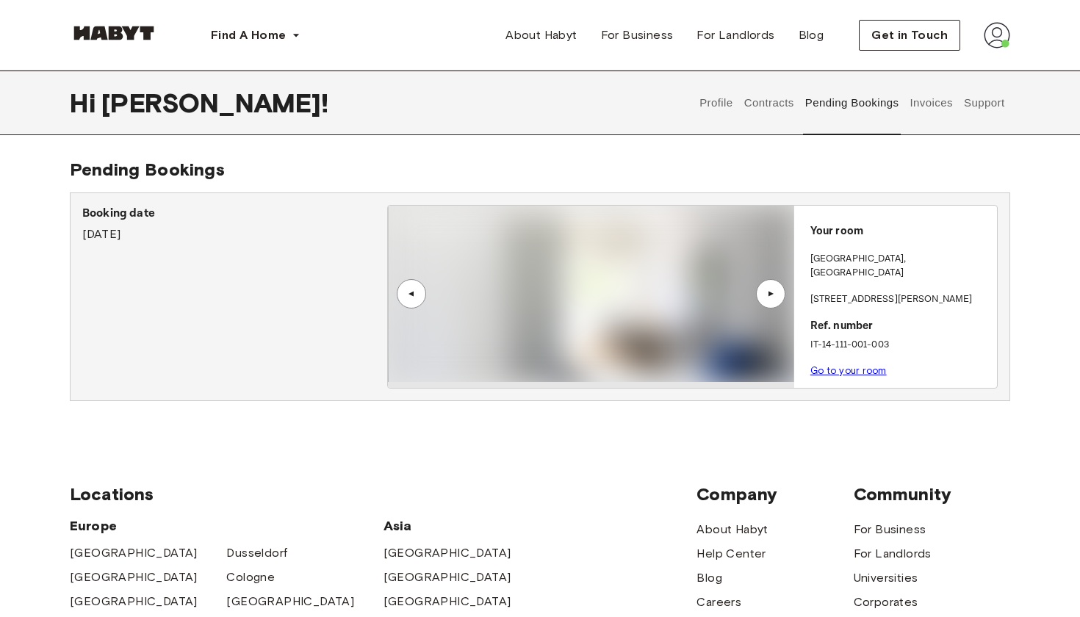
click at [768, 293] on div "▲" at bounding box center [771, 294] width 15 height 9
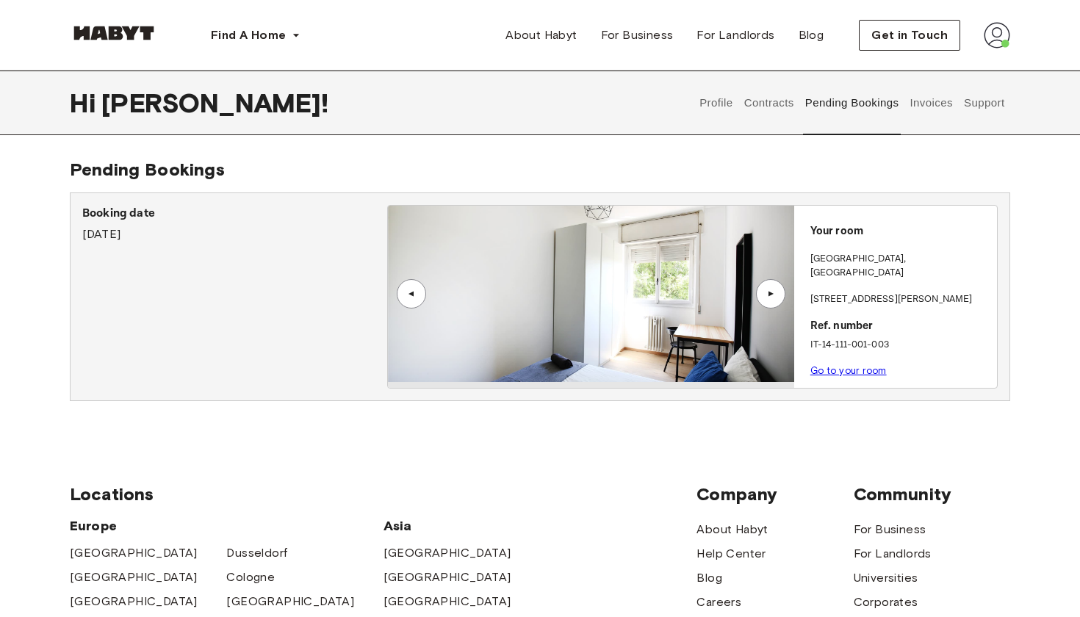
click at [839, 365] on link "Go to your room" at bounding box center [849, 370] width 76 height 11
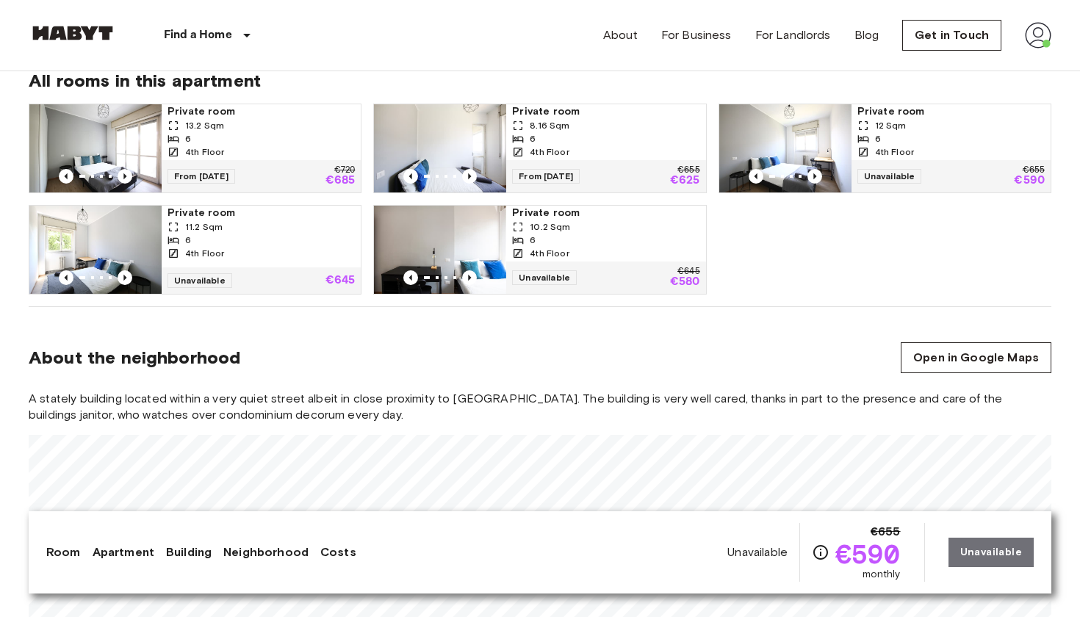
scroll to position [1005, 0]
click at [473, 277] on icon "Previous image" at bounding box center [469, 277] width 15 height 15
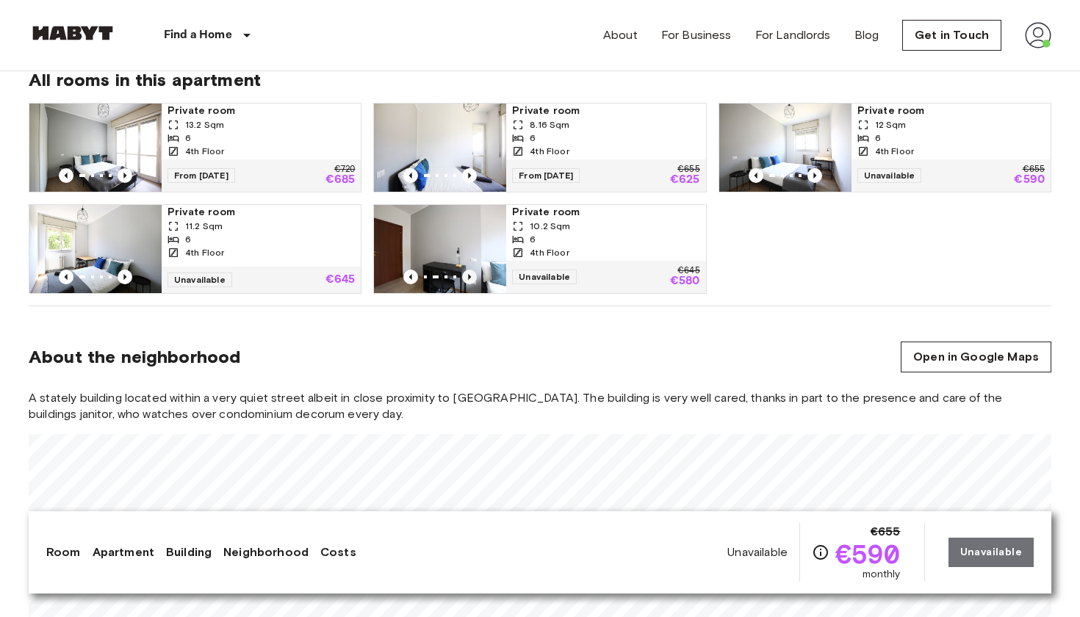
click at [473, 277] on icon "Previous image" at bounding box center [469, 277] width 15 height 15
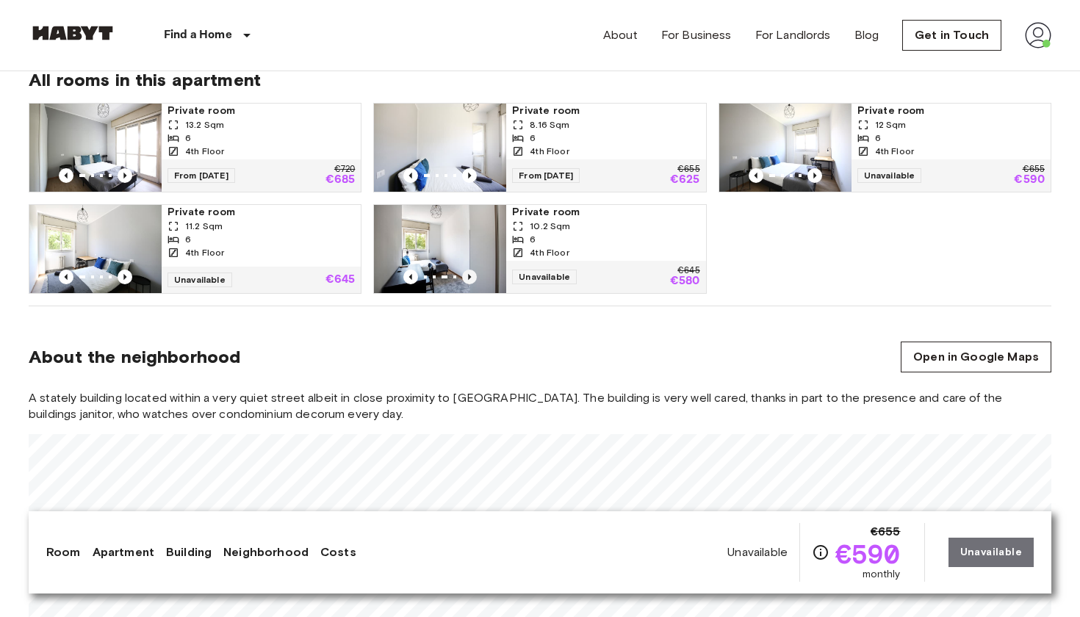
click at [473, 277] on icon "Previous image" at bounding box center [469, 277] width 15 height 15
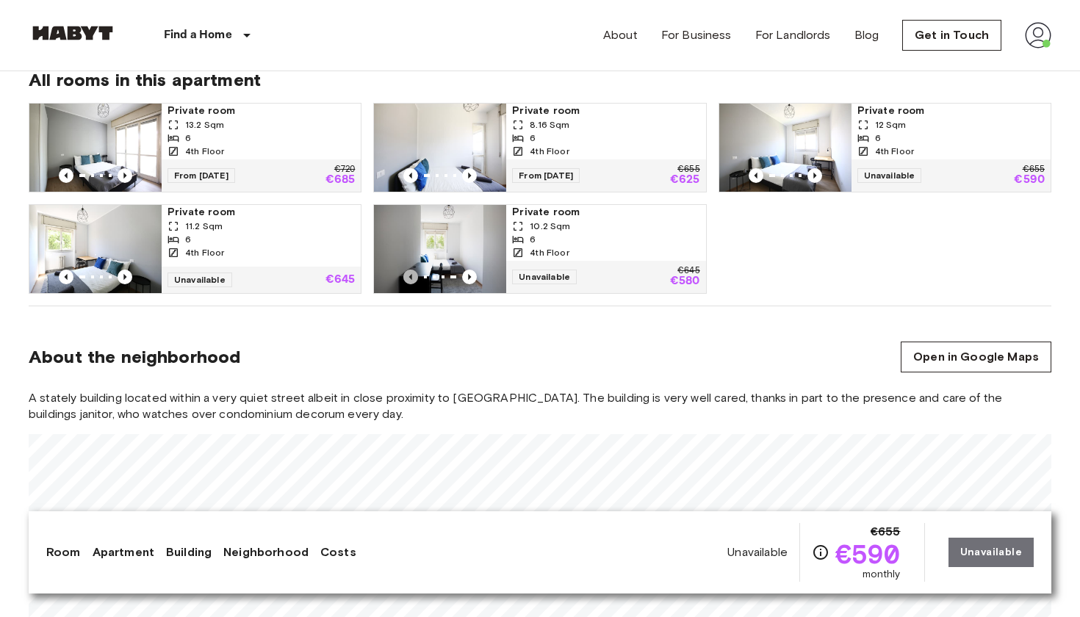
click at [413, 279] on icon "Previous image" at bounding box center [410, 277] width 15 height 15
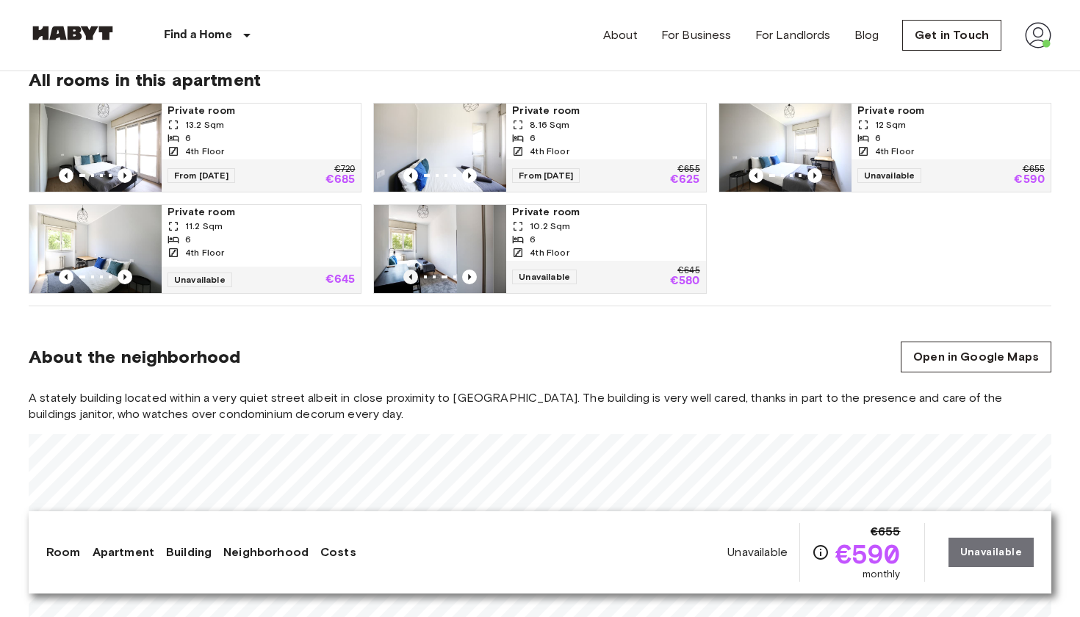
click at [413, 279] on icon "Previous image" at bounding box center [410, 277] width 15 height 15
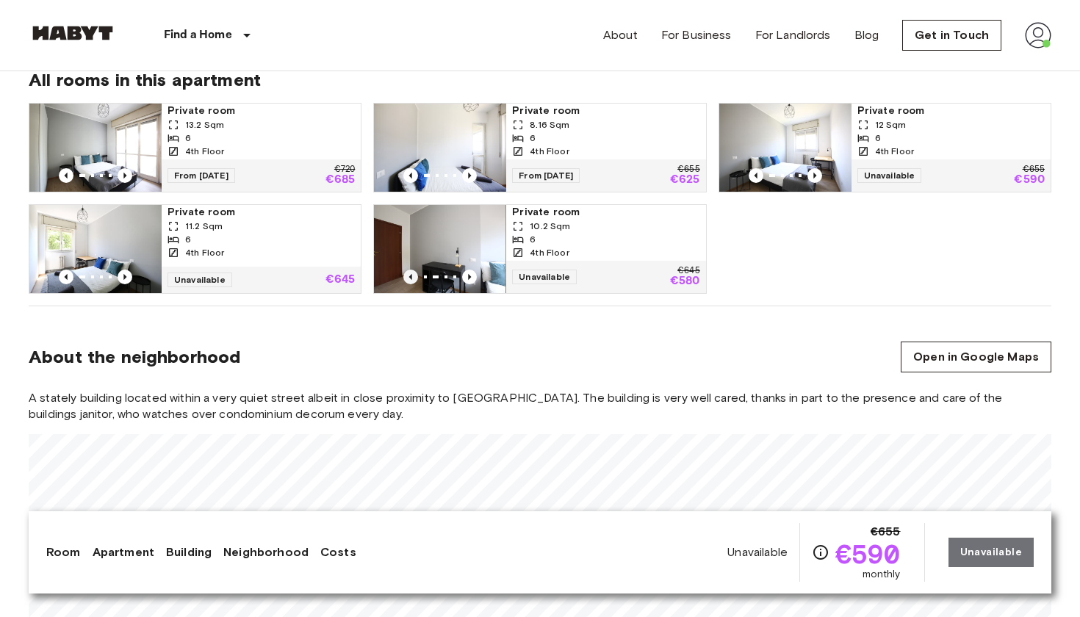
click at [413, 279] on icon "Previous image" at bounding box center [410, 277] width 15 height 15
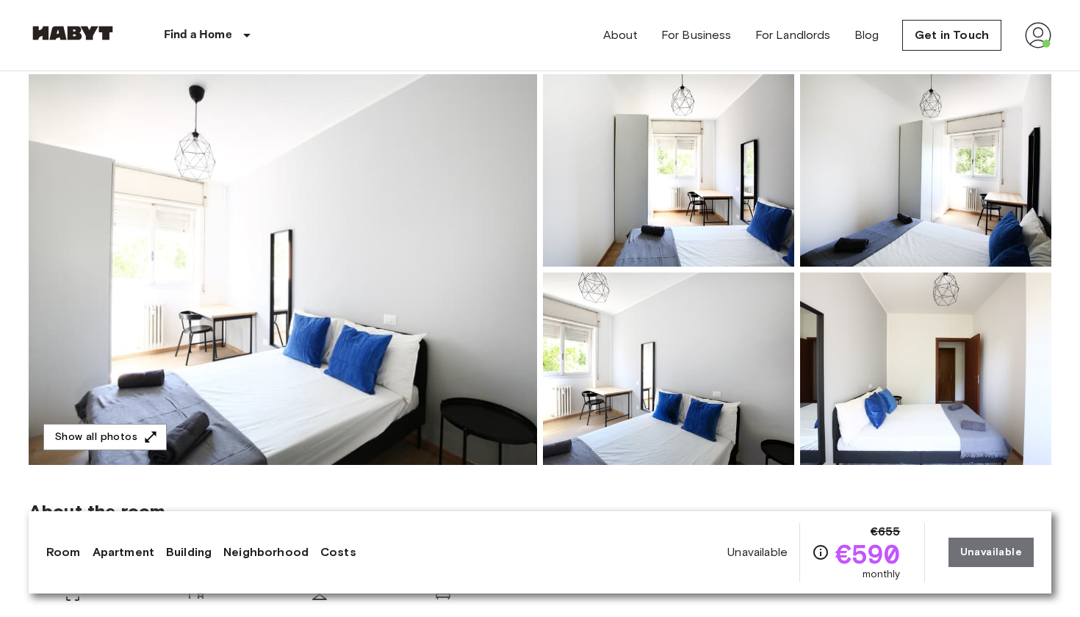
scroll to position [117, 0]
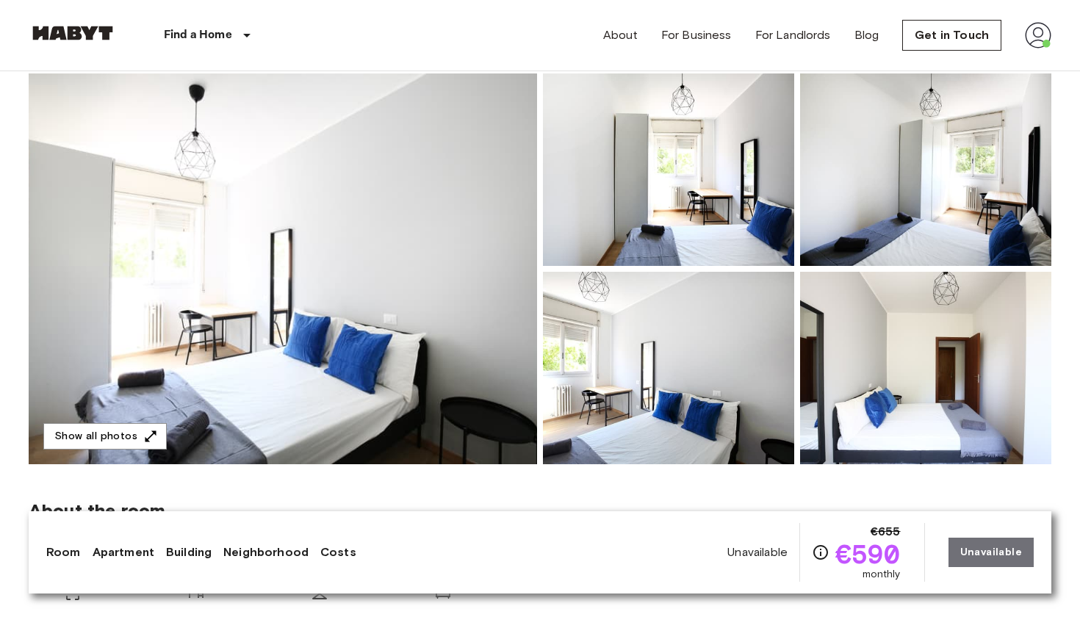
click at [891, 437] on img at bounding box center [925, 368] width 251 height 193
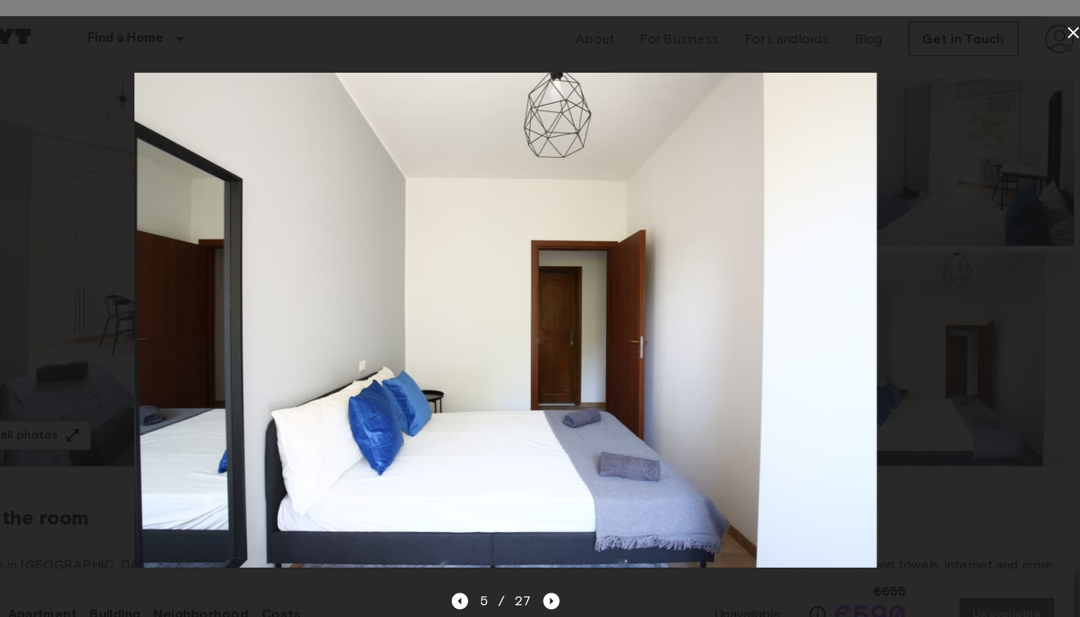
scroll to position [134, 0]
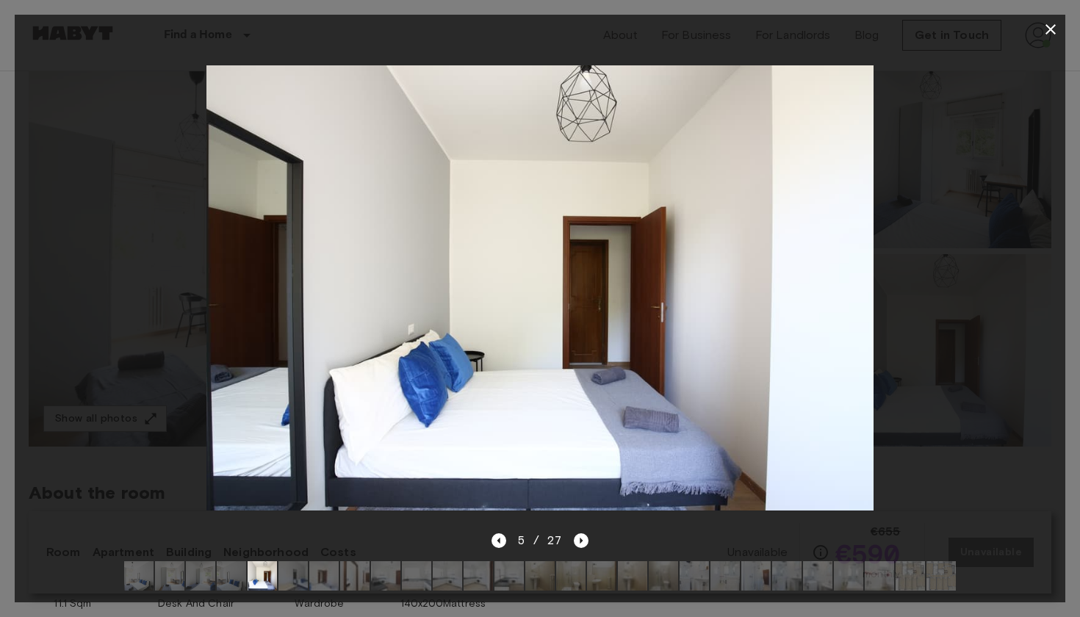
click at [1055, 34] on icon "button" at bounding box center [1051, 29] width 10 height 10
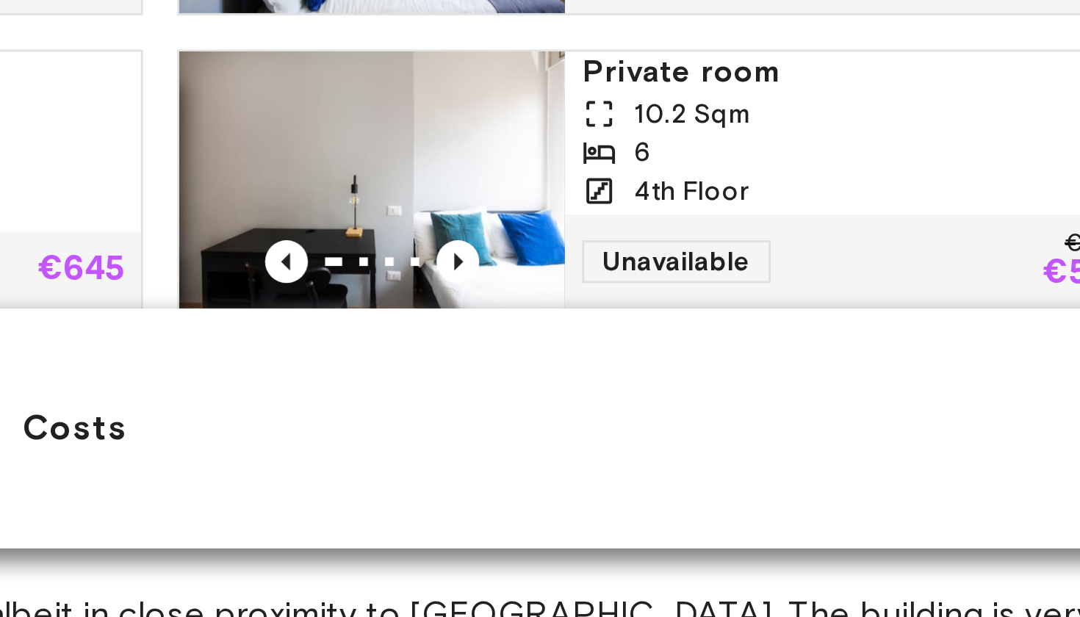
scroll to position [789, 0]
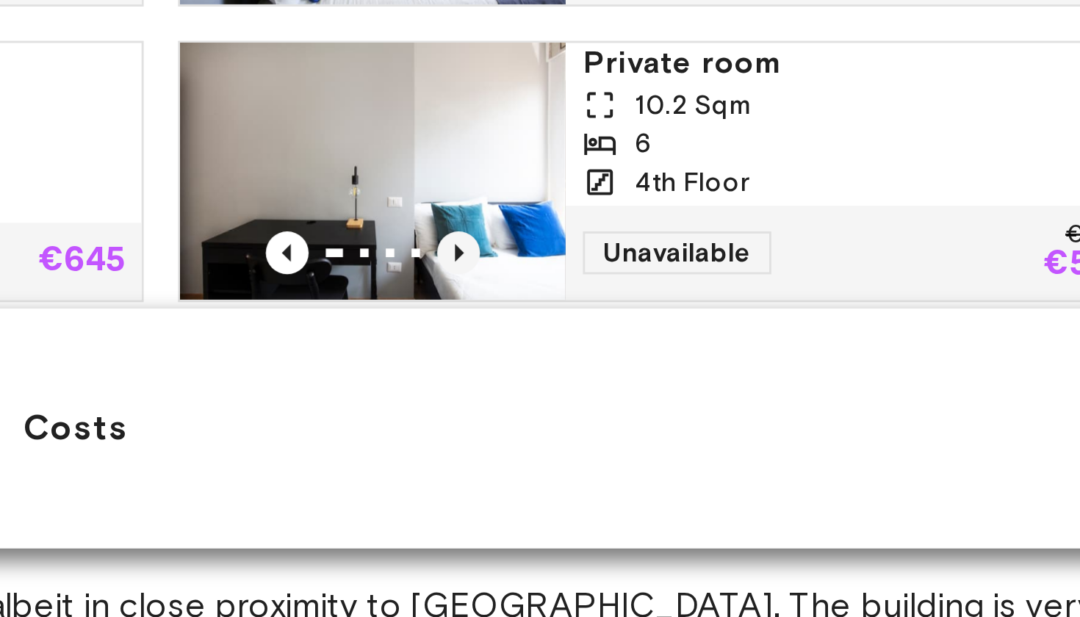
click at [462, 485] on icon "Previous image" at bounding box center [469, 492] width 15 height 15
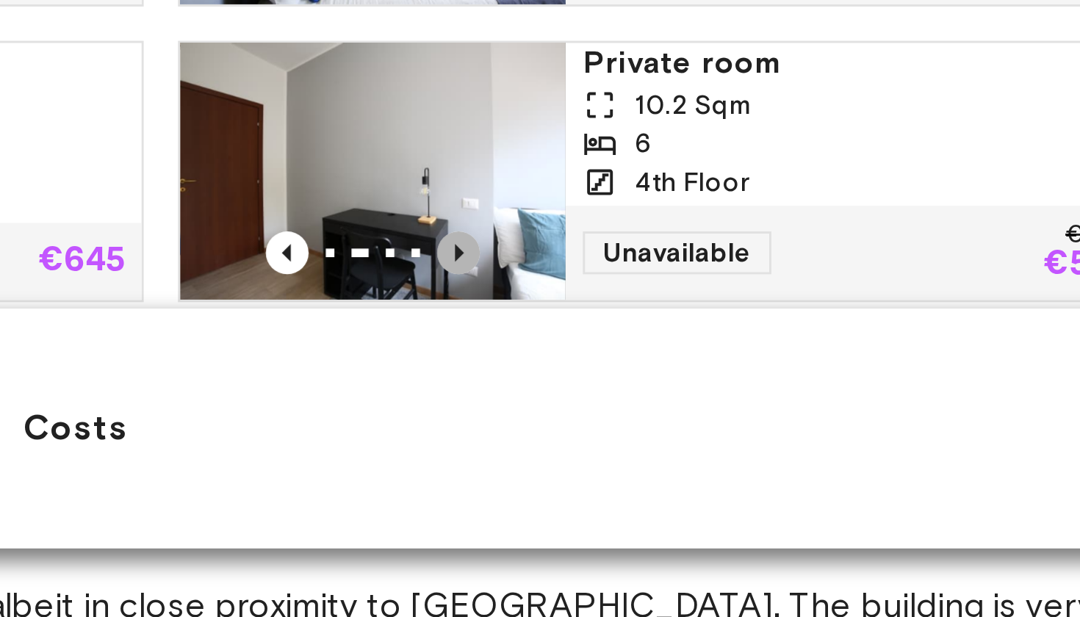
click at [462, 485] on icon "Previous image" at bounding box center [469, 492] width 15 height 15
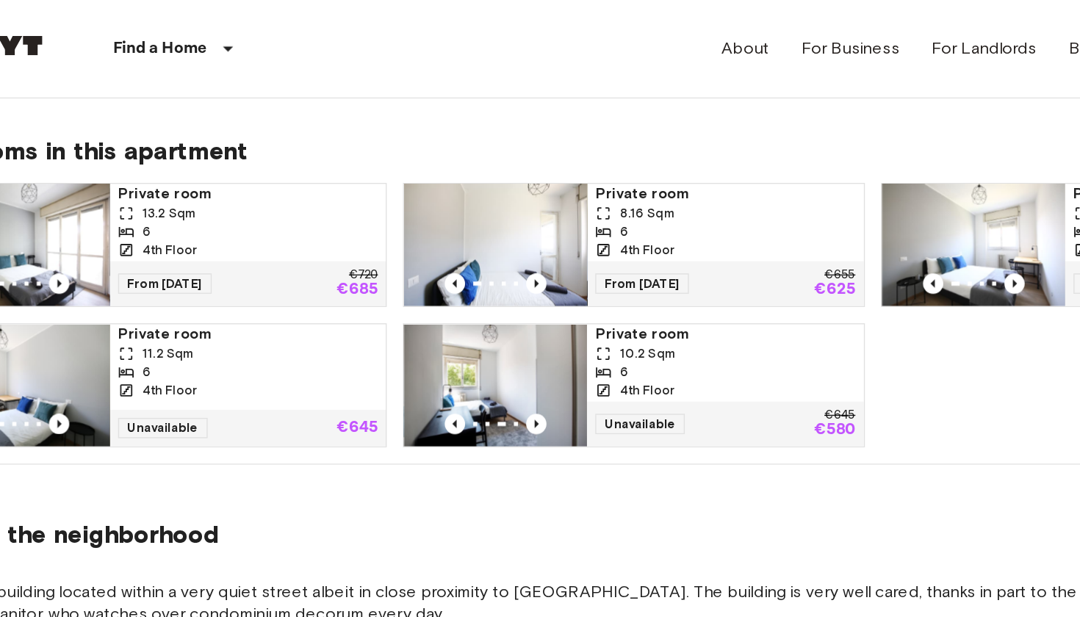
scroll to position [854, 0]
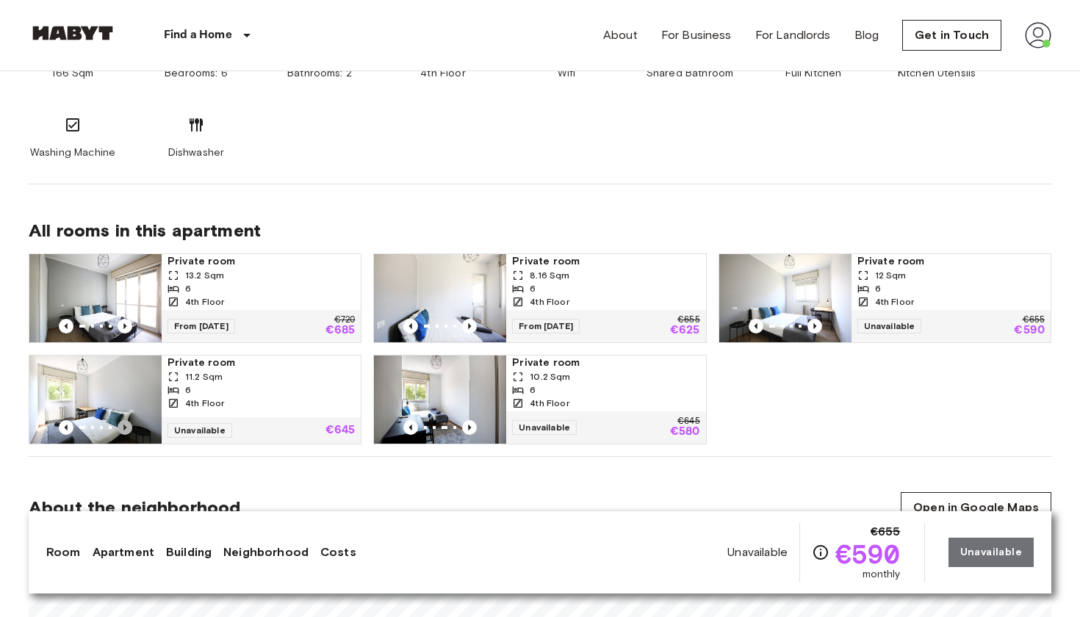
click at [123, 428] on icon "Previous image" at bounding box center [125, 427] width 15 height 15
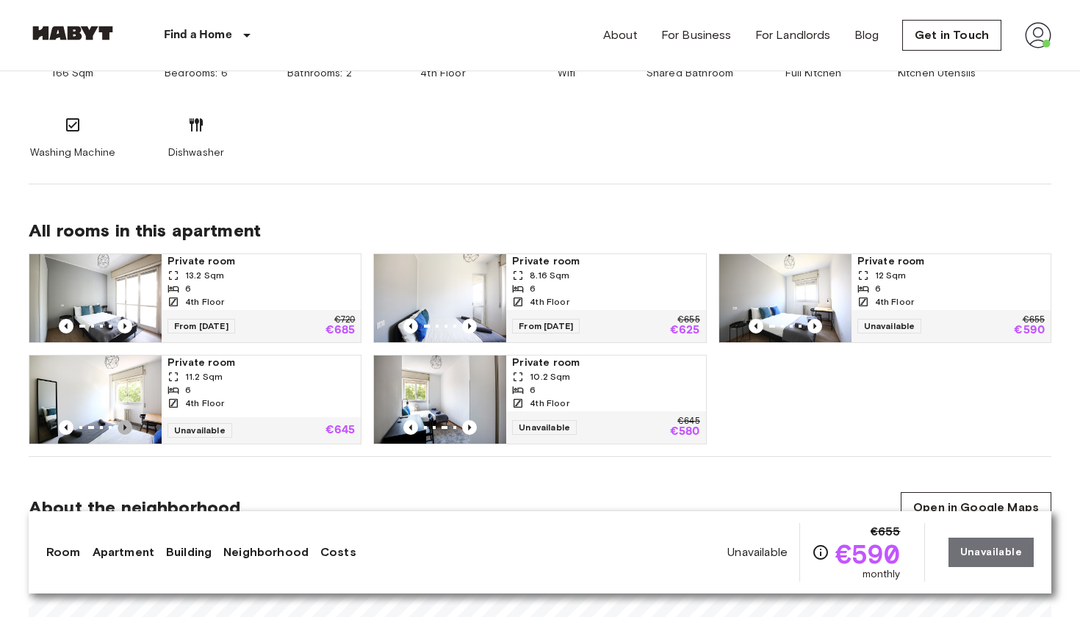
click at [123, 428] on icon "Previous image" at bounding box center [125, 427] width 15 height 15
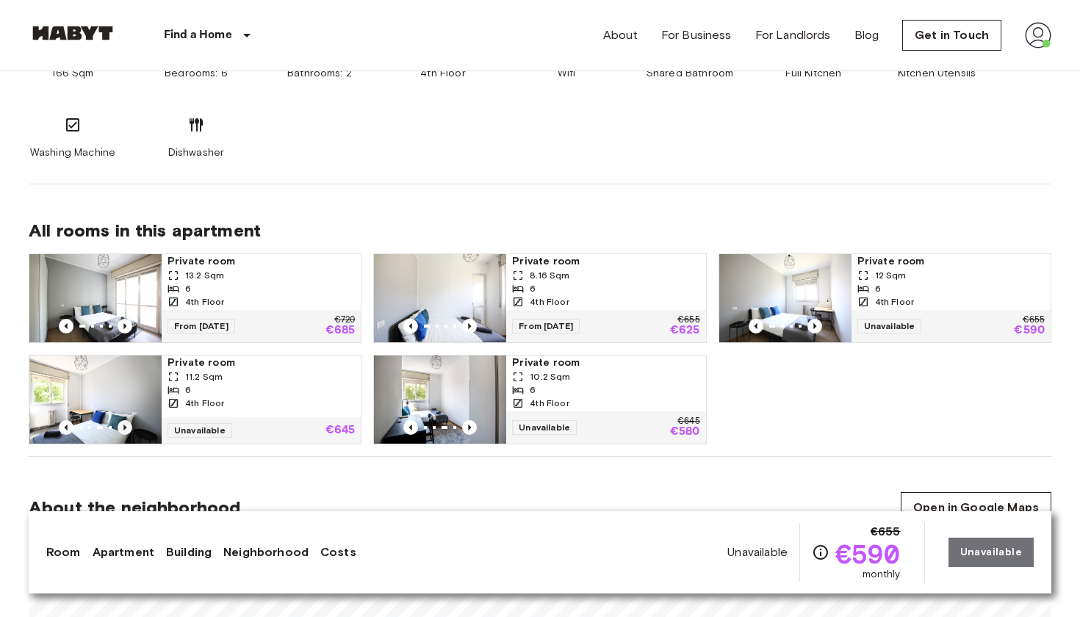
click at [123, 428] on icon "Previous image" at bounding box center [125, 427] width 15 height 15
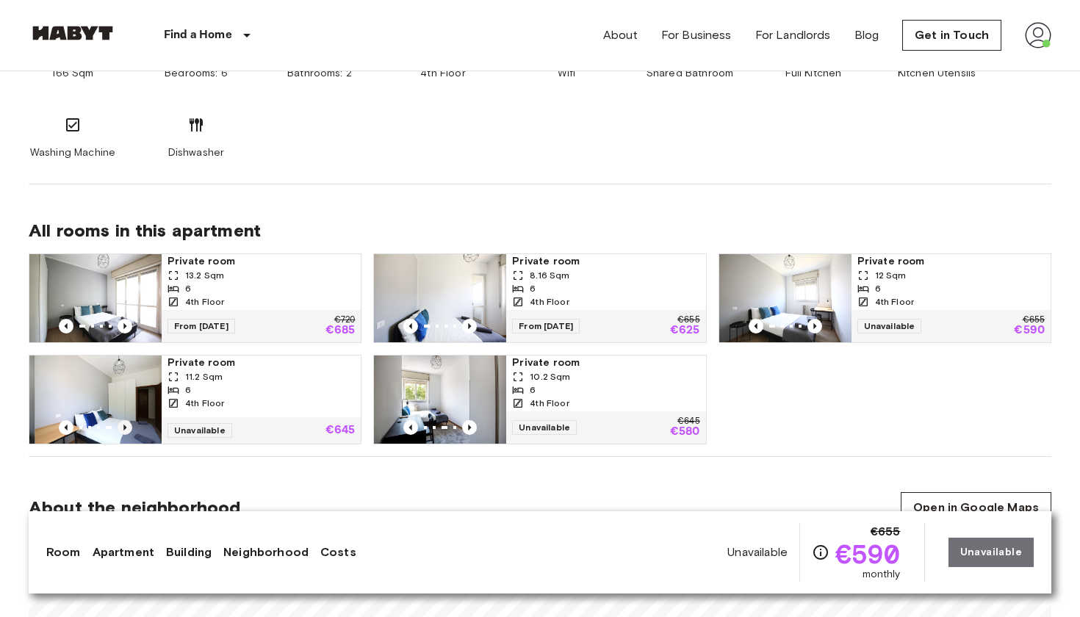
click at [123, 428] on icon "Previous image" at bounding box center [125, 427] width 15 height 15
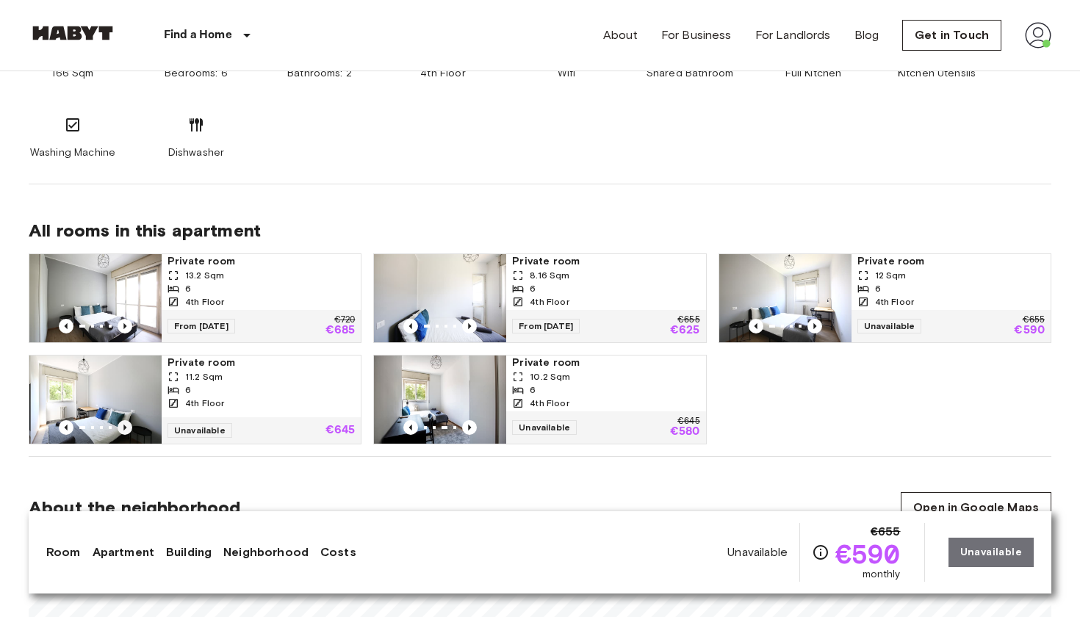
click at [123, 428] on icon "Previous image" at bounding box center [125, 427] width 15 height 15
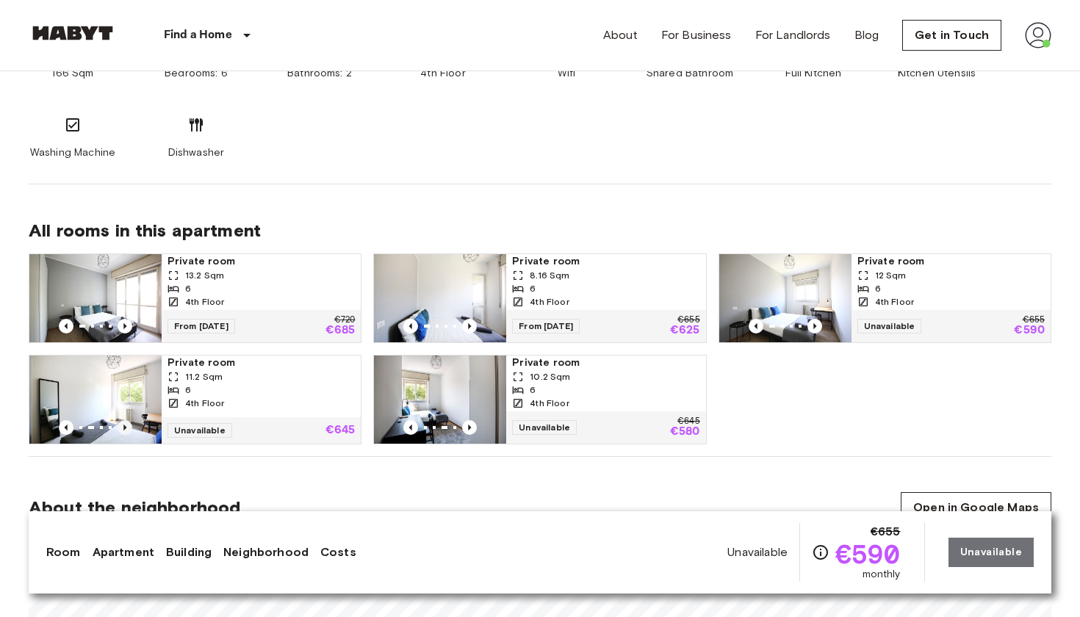
click at [123, 428] on icon "Previous image" at bounding box center [125, 427] width 15 height 15
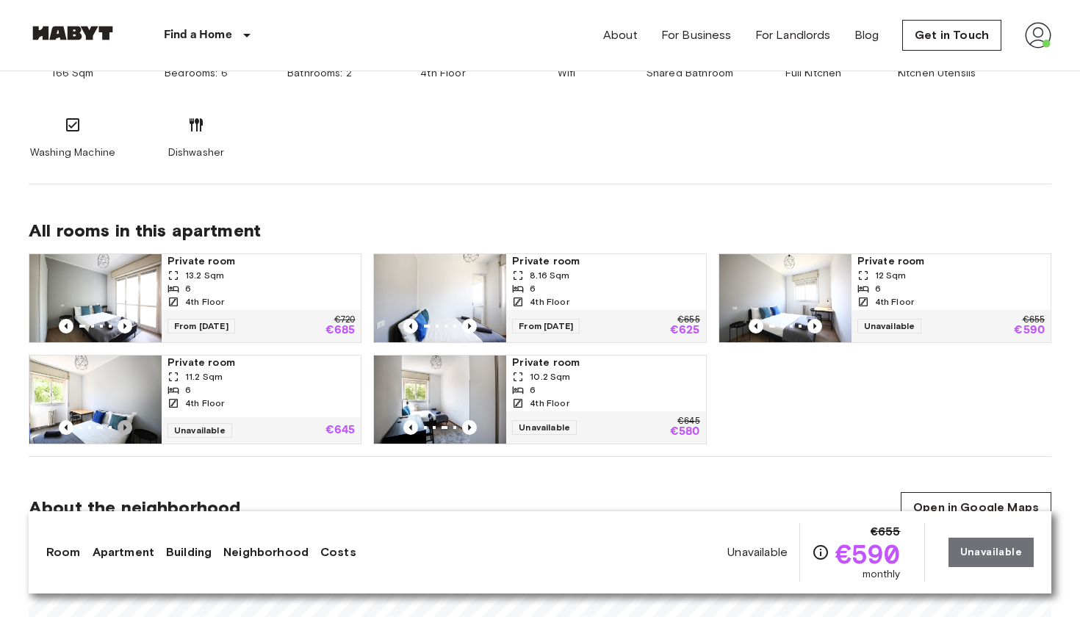
click at [123, 428] on icon "Previous image" at bounding box center [125, 427] width 15 height 15
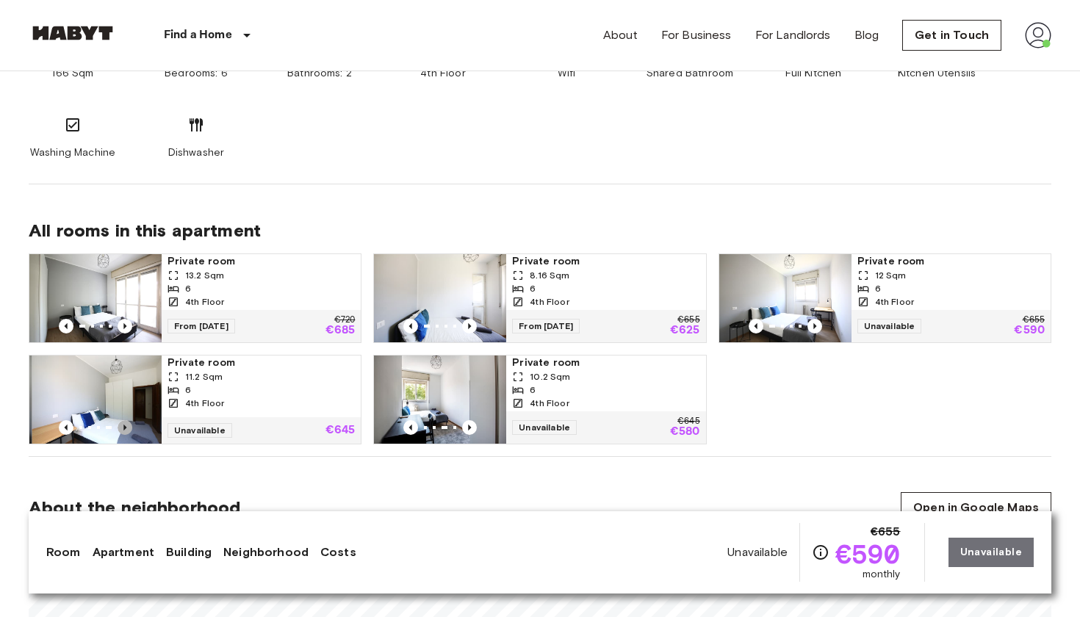
click at [123, 428] on icon "Previous image" at bounding box center [125, 427] width 15 height 15
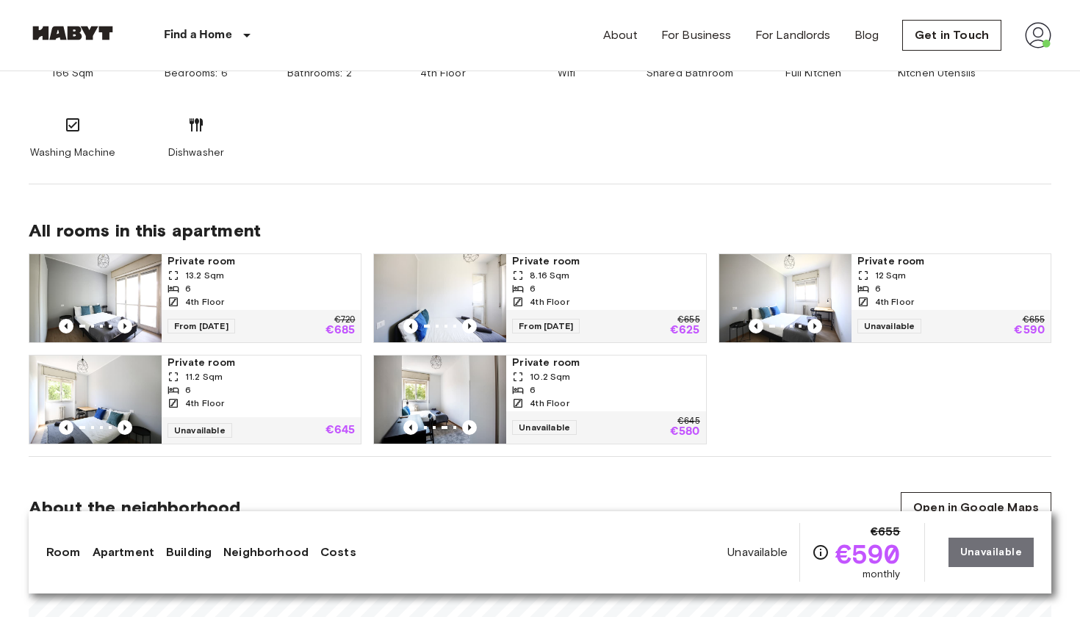
click at [720, 102] on div "166 Sqm Bedrooms: 6 Bathrooms: 2 4th Floor Wifi Shared Bathroom Full Kitchen Ki…" at bounding box center [540, 98] width 1023 height 123
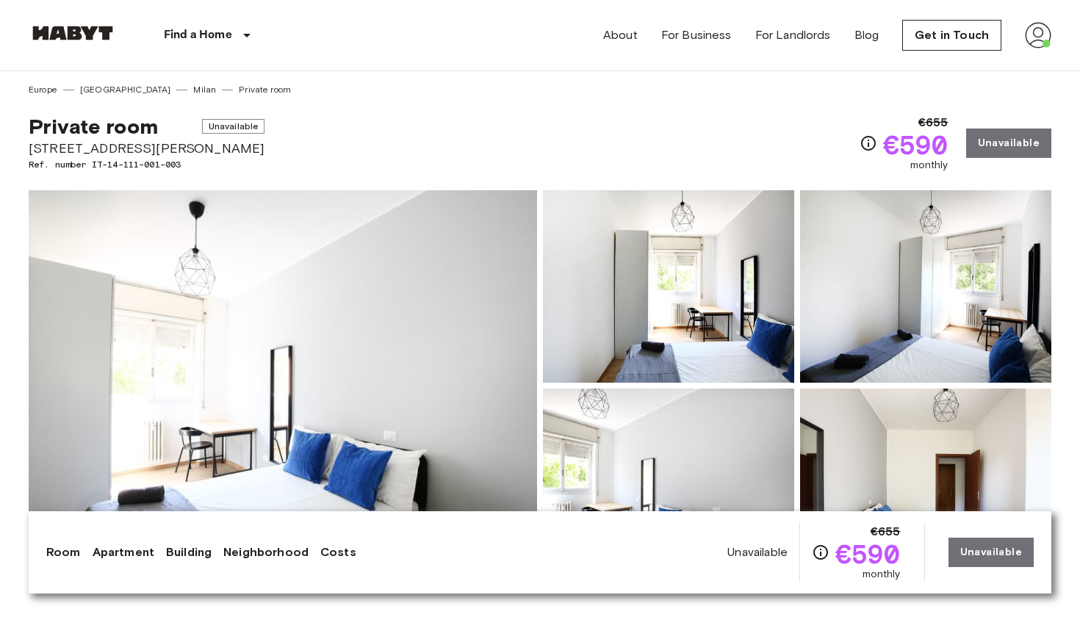
scroll to position [0, 0]
click at [1047, 26] on img at bounding box center [1038, 35] width 26 height 26
click at [948, 63] on li "Profile" at bounding box center [995, 62] width 147 height 26
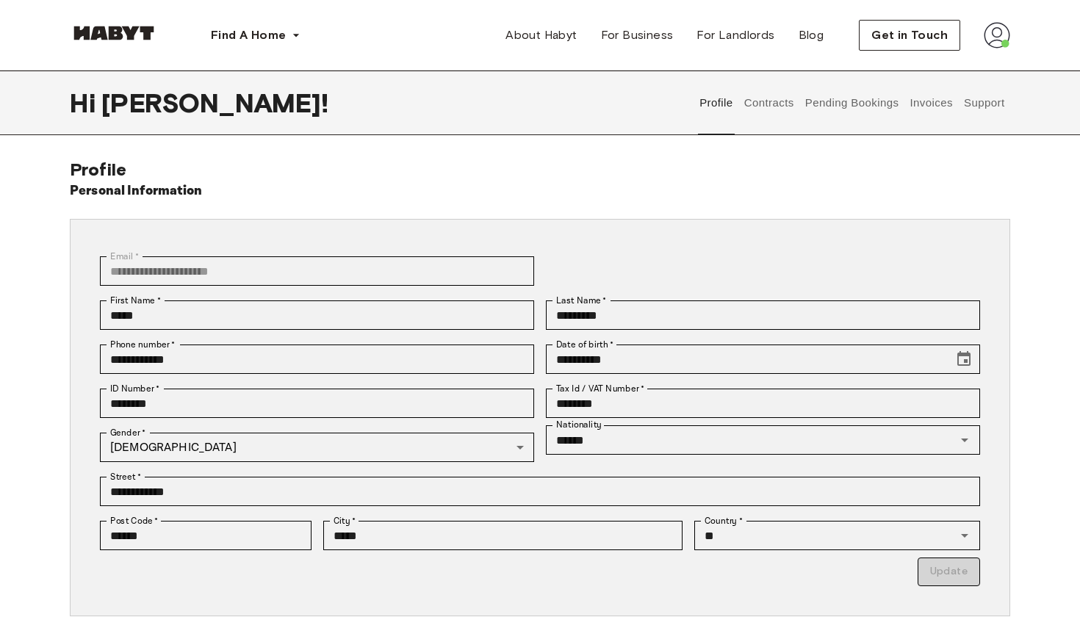
click at [834, 110] on button "Pending Bookings" at bounding box center [852, 103] width 98 height 65
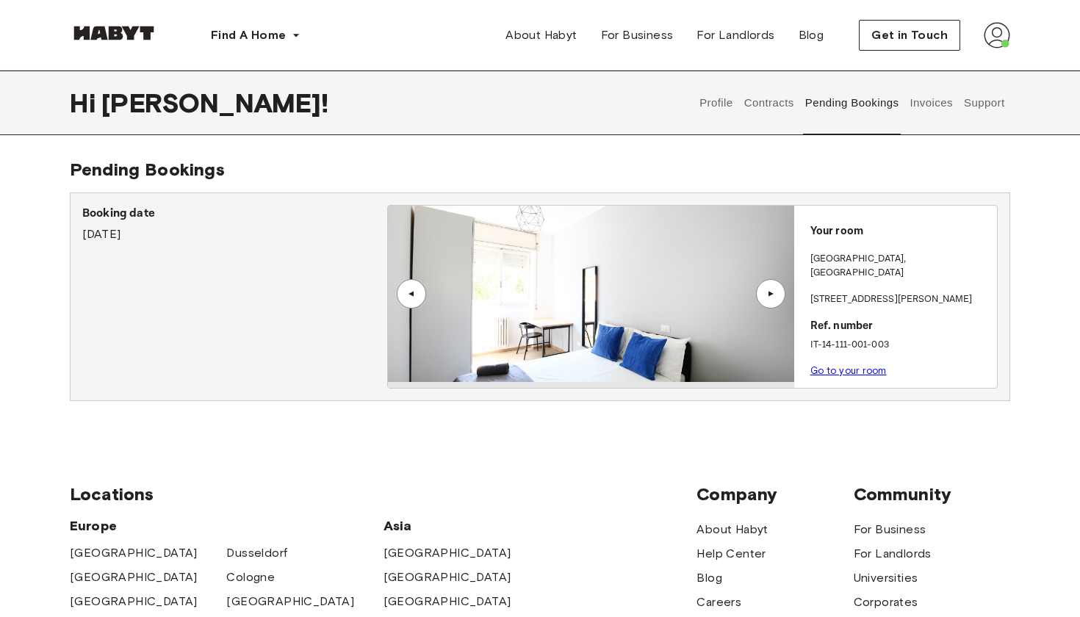
click at [691, 335] on img at bounding box center [591, 294] width 406 height 176
click at [776, 117] on button "Contracts" at bounding box center [769, 103] width 54 height 65
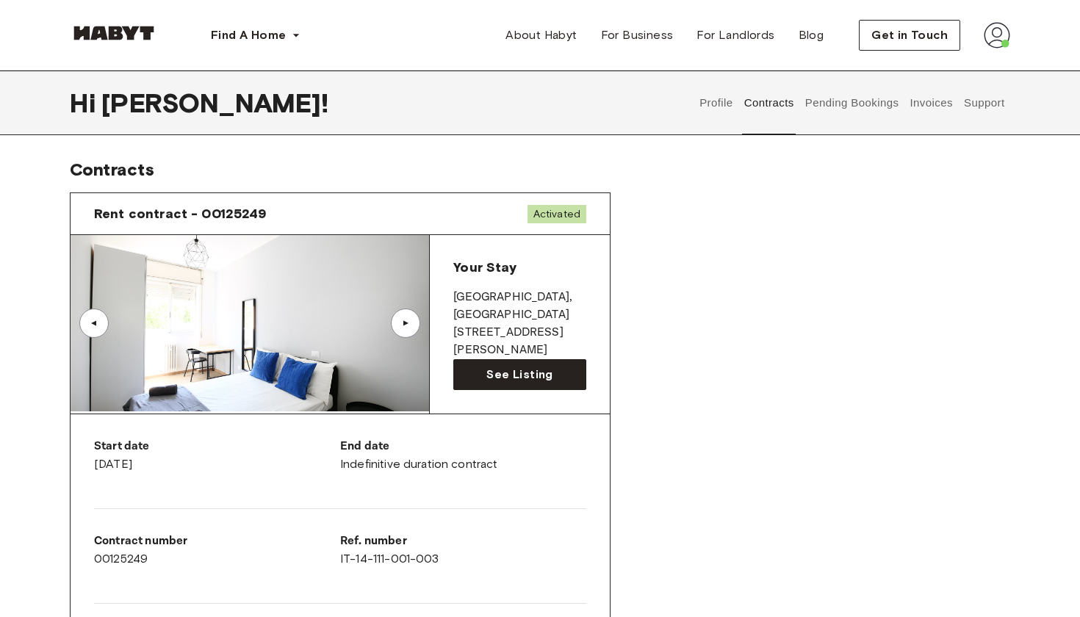
click at [375, 348] on img at bounding box center [250, 323] width 359 height 176
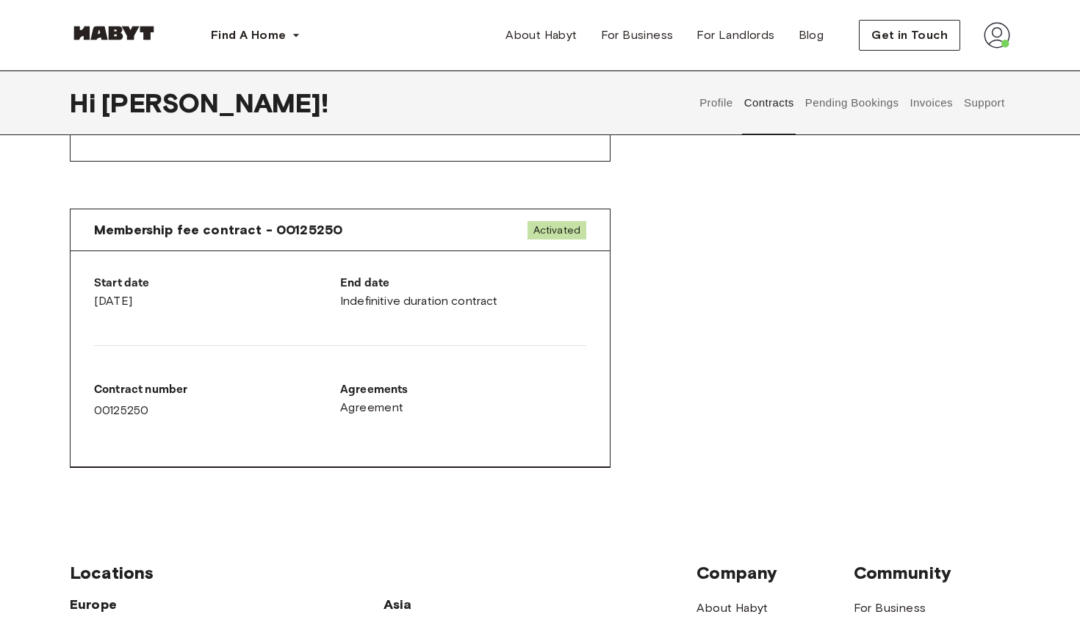
scroll to position [715, 0]
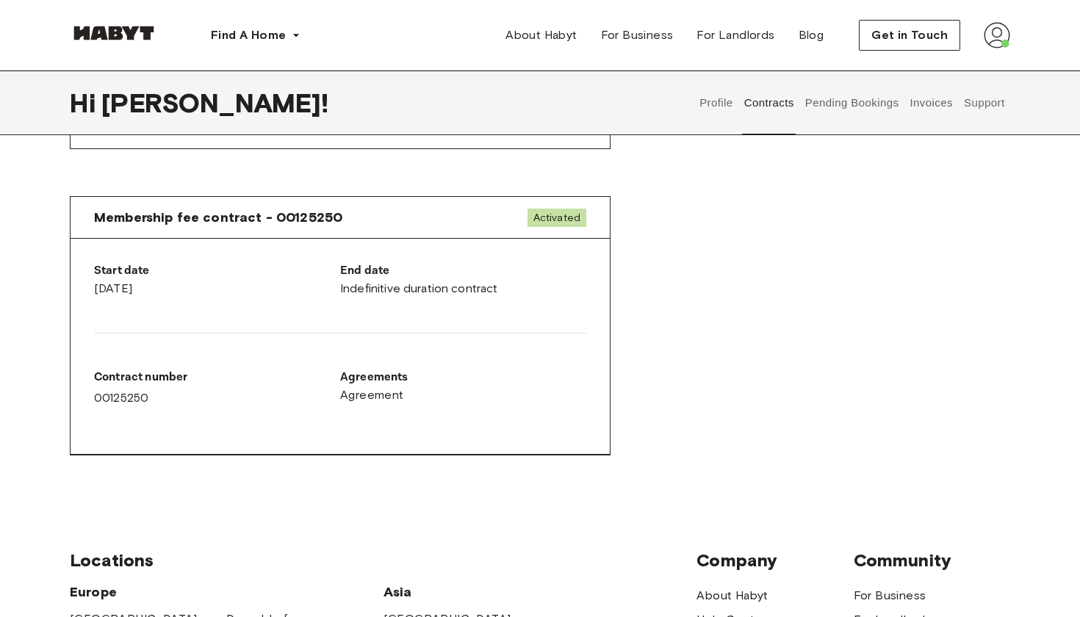
click at [392, 289] on div "End date Indefinitive duration contract" at bounding box center [463, 279] width 246 height 35
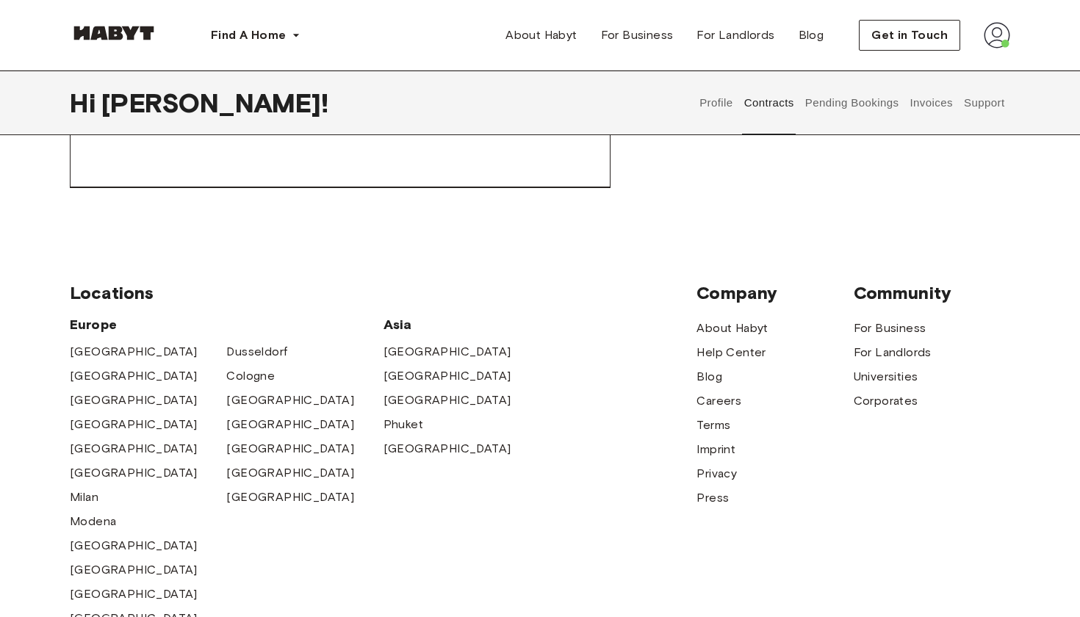
scroll to position [844, 0]
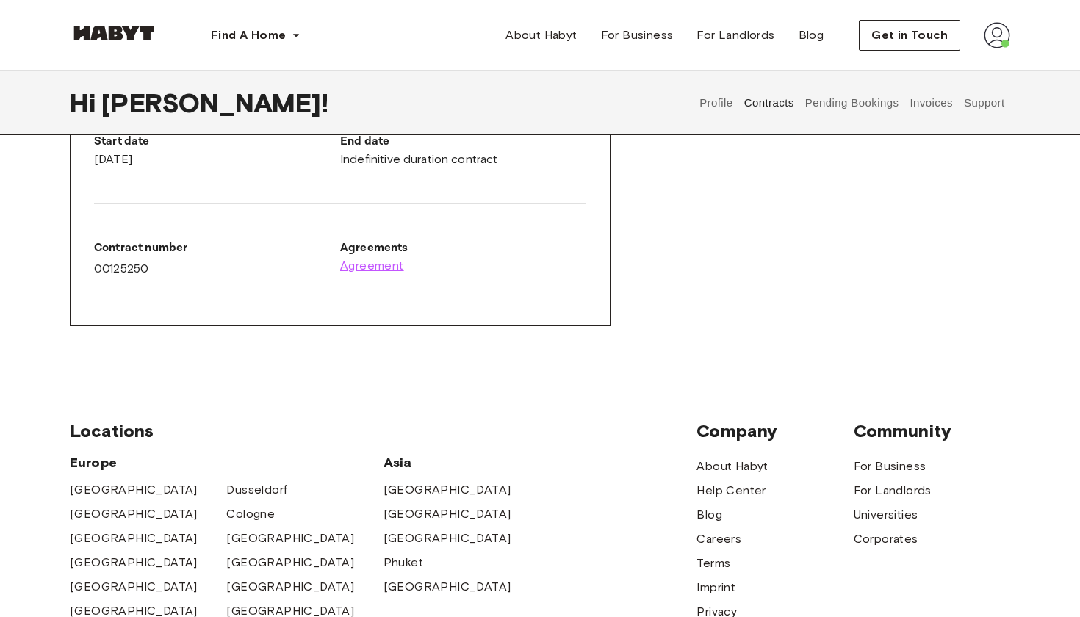
click at [376, 261] on span "Agreement" at bounding box center [372, 266] width 64 height 18
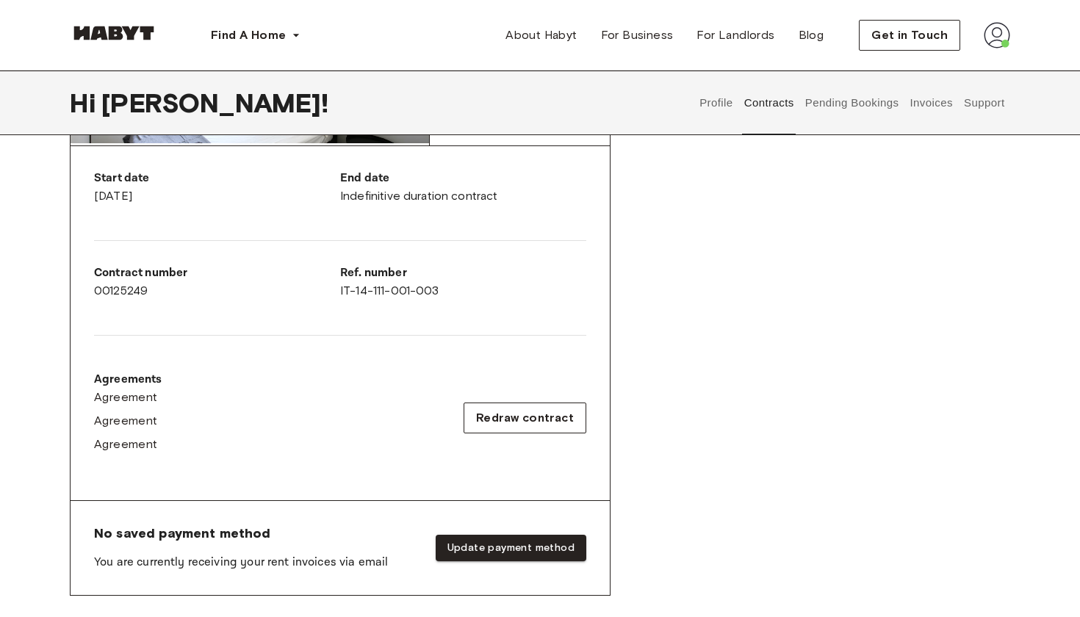
scroll to position [265, 0]
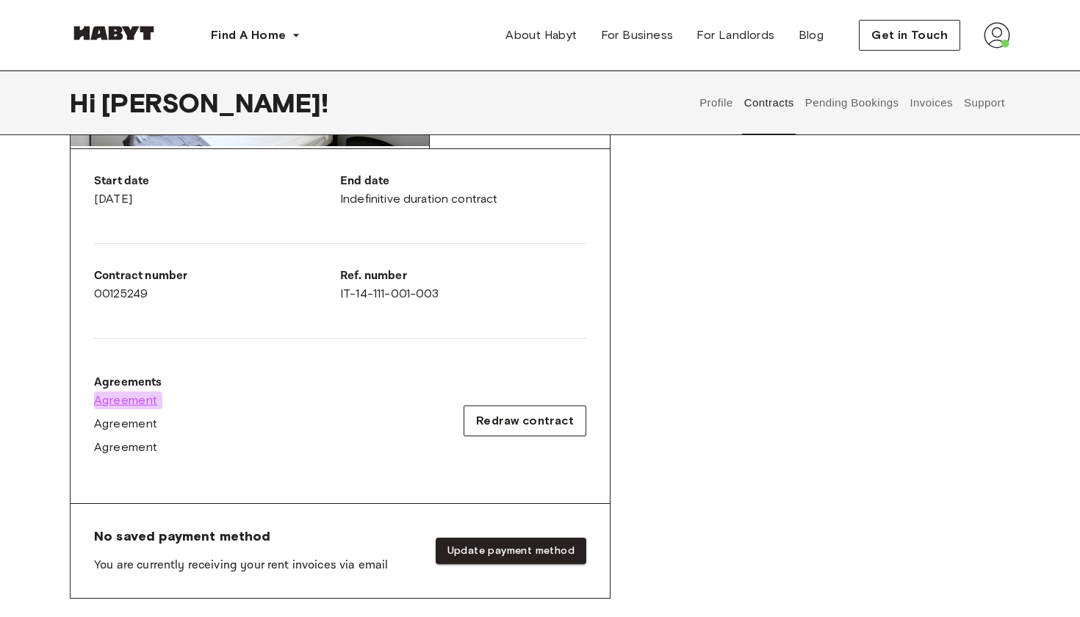
click at [138, 402] on span "Agreement" at bounding box center [126, 401] width 64 height 18
